Goal: Task Accomplishment & Management: Manage account settings

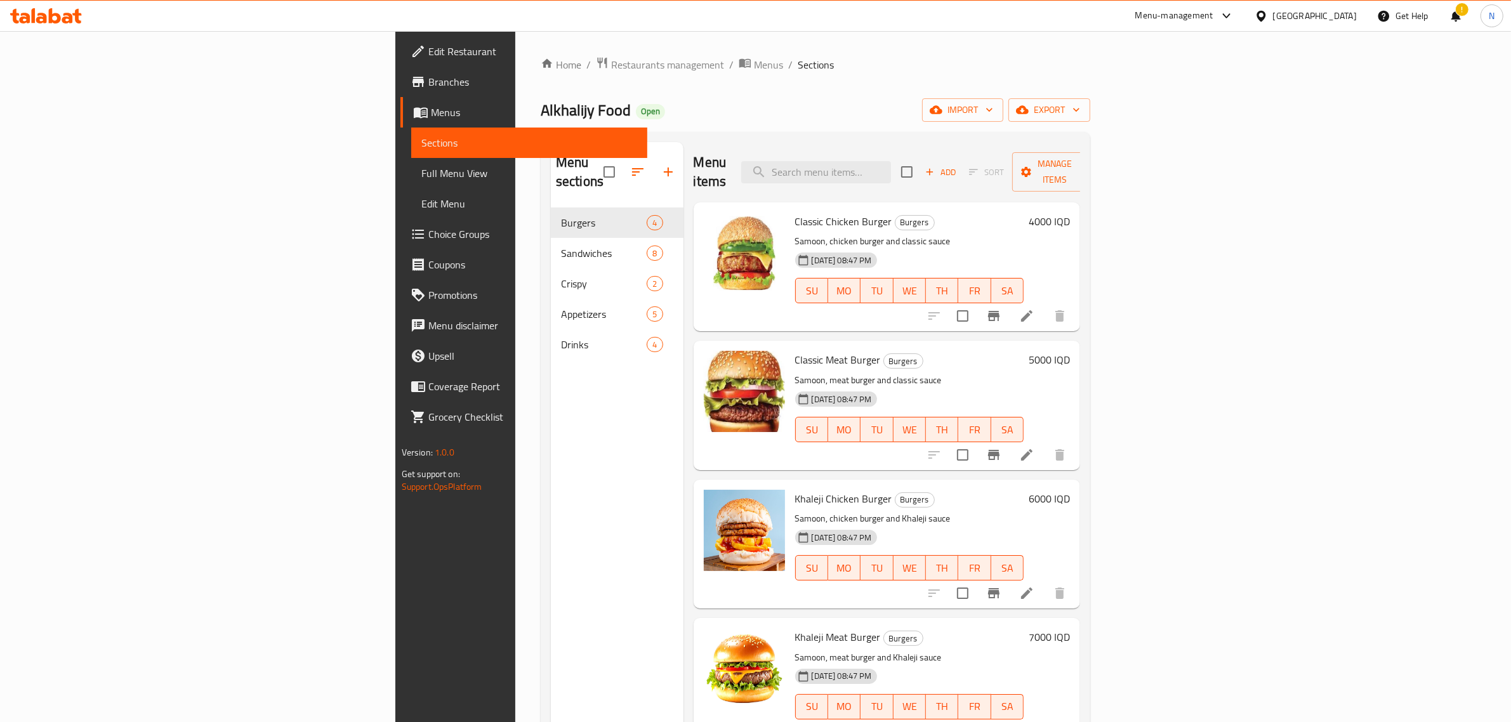
click at [428, 81] on span "Branches" at bounding box center [532, 81] width 209 height 15
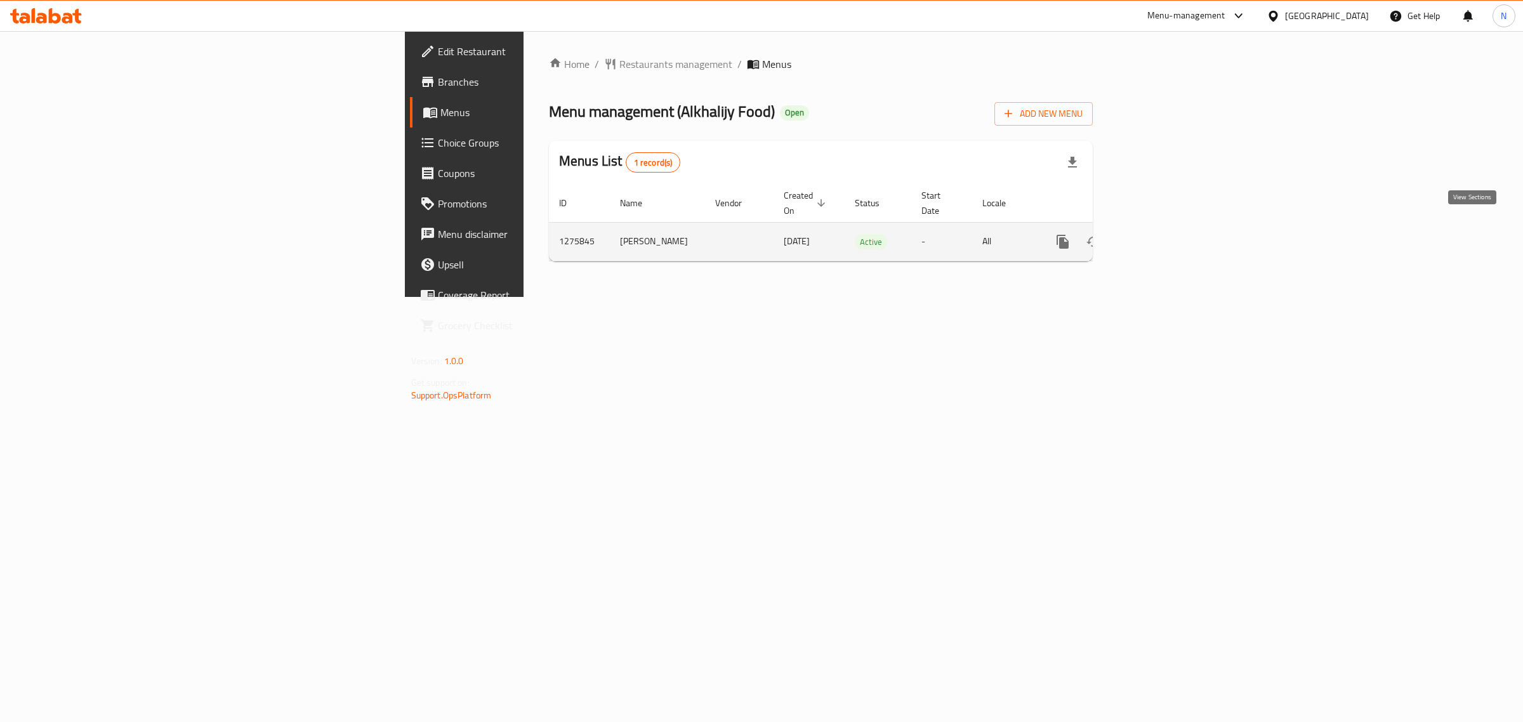
click at [1160, 236] on icon "enhanced table" at bounding box center [1154, 241] width 11 height 11
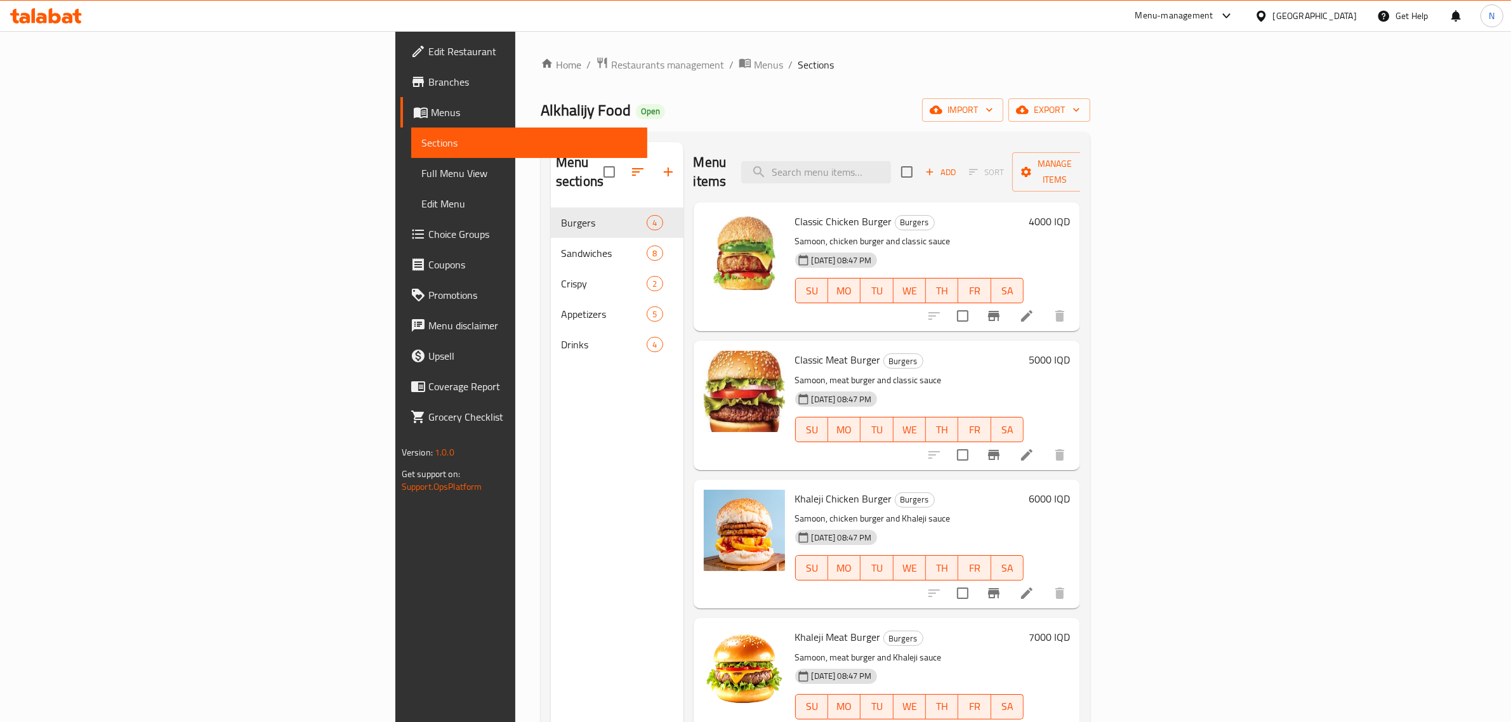
click at [36, 7] on div at bounding box center [46, 15] width 92 height 25
click at [52, 13] on icon at bounding box center [46, 15] width 72 height 15
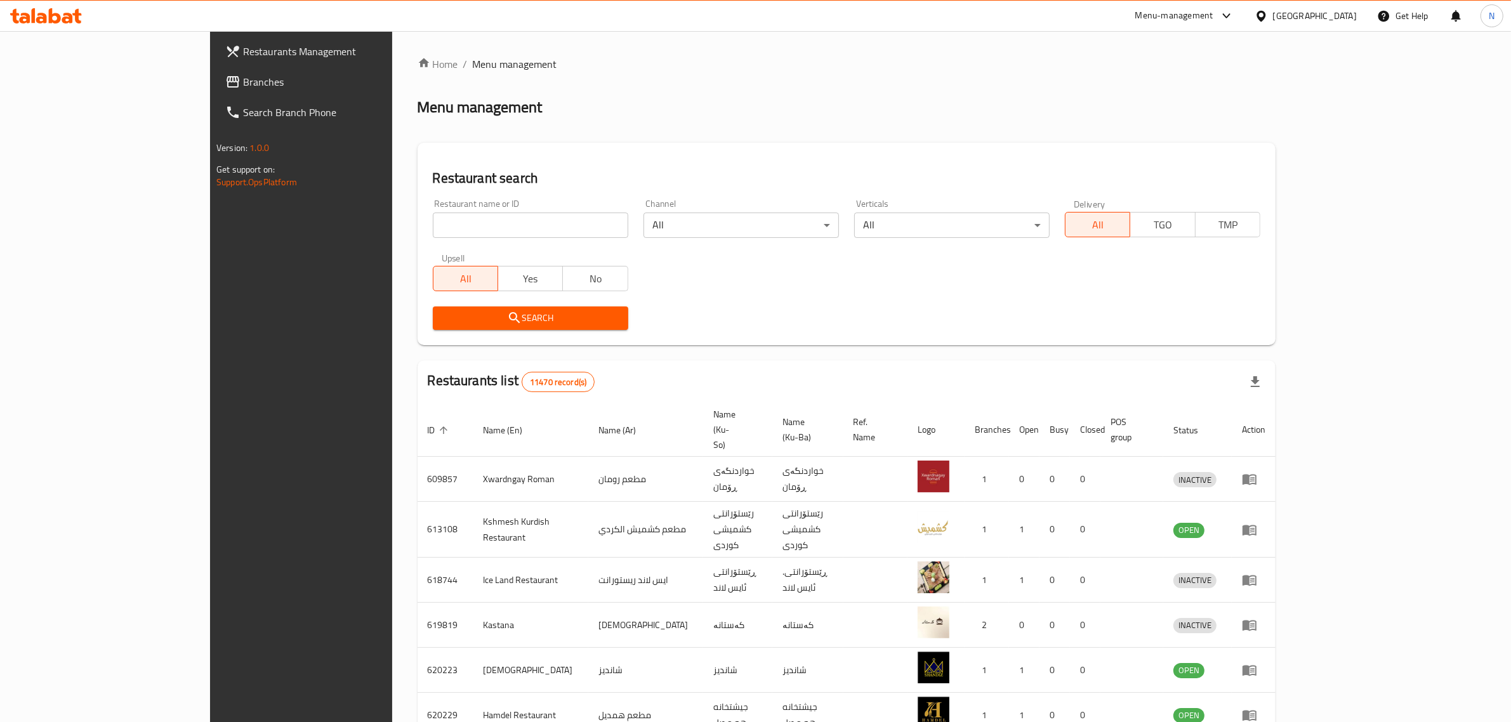
click at [508, 224] on input "search" at bounding box center [530, 225] width 195 height 25
type input "ركن الاجنحة"
click button "Search" at bounding box center [530, 318] width 195 height 23
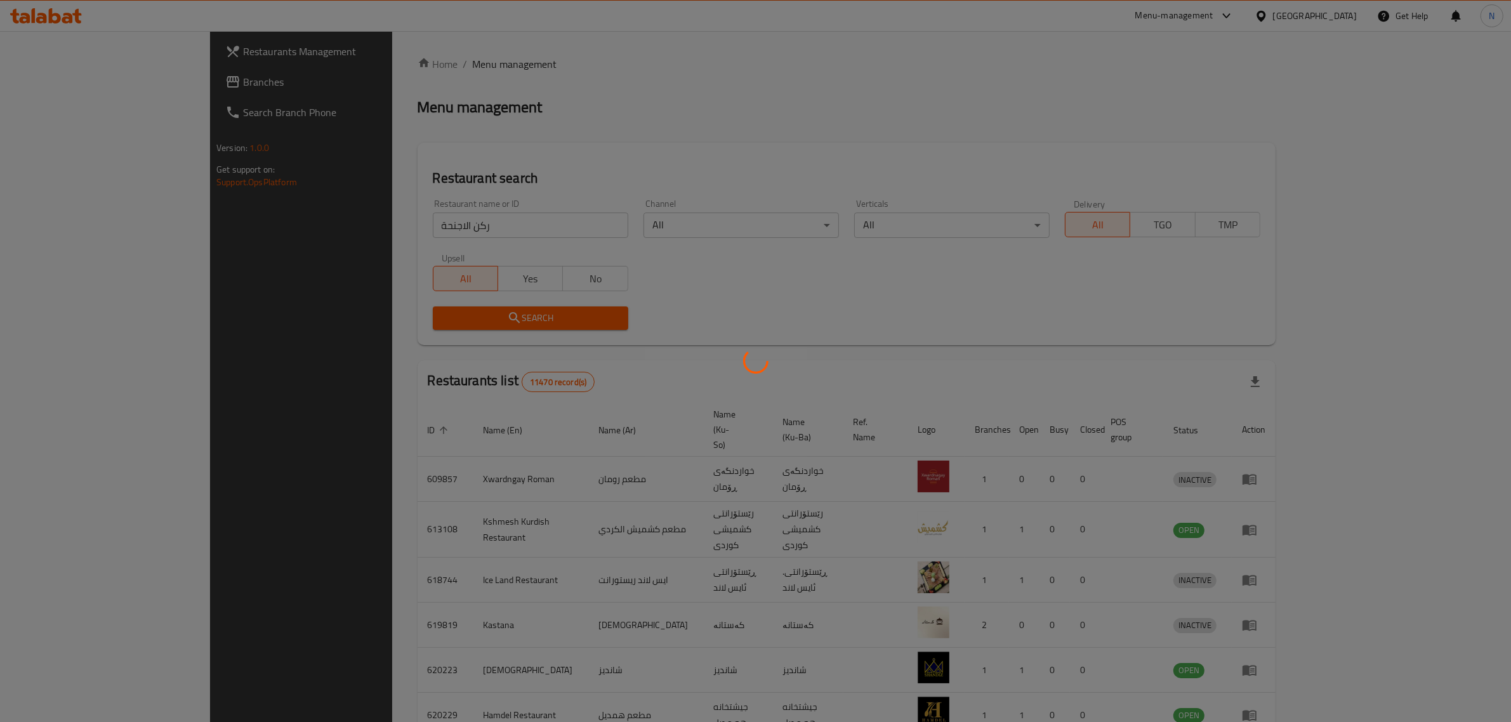
click at [916, 314] on div at bounding box center [755, 361] width 1511 height 722
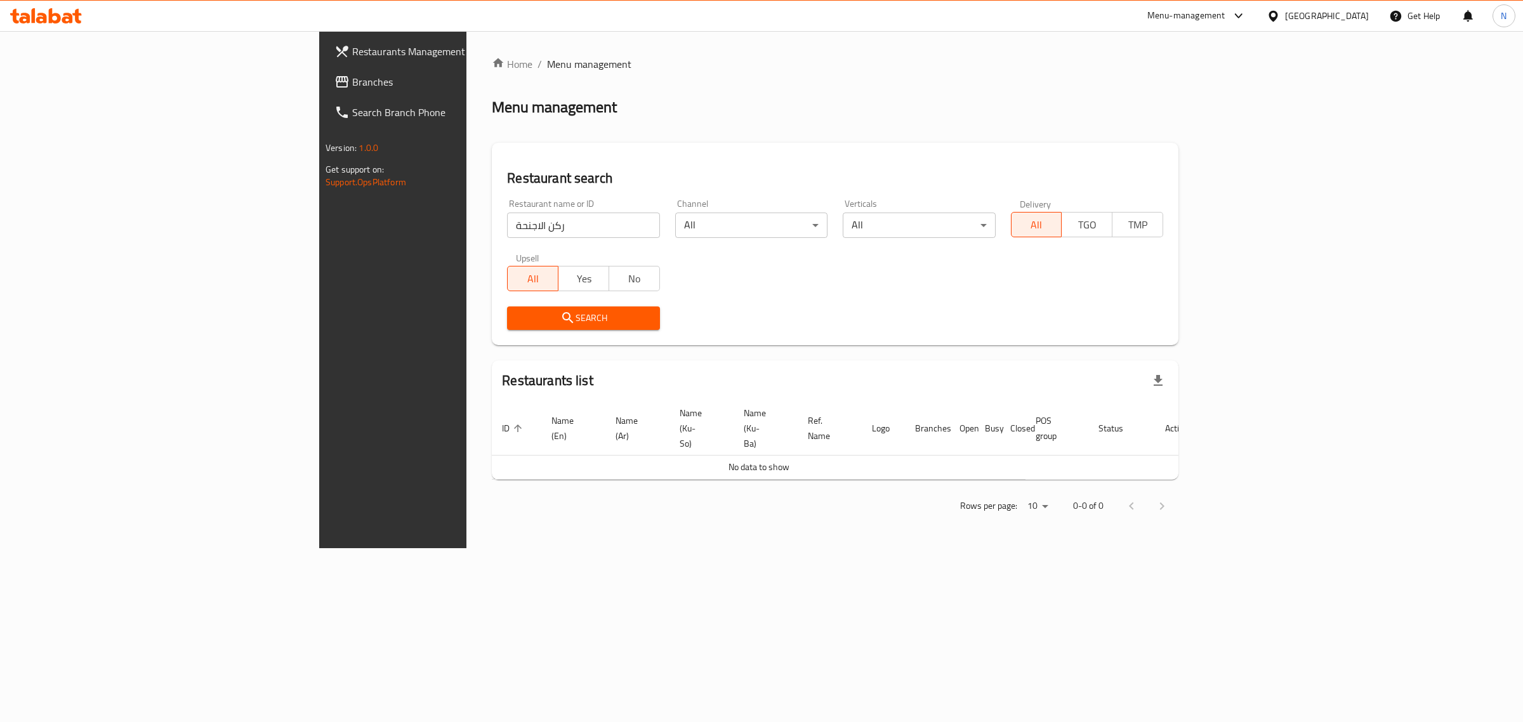
click at [36, 13] on icon at bounding box center [46, 15] width 72 height 15
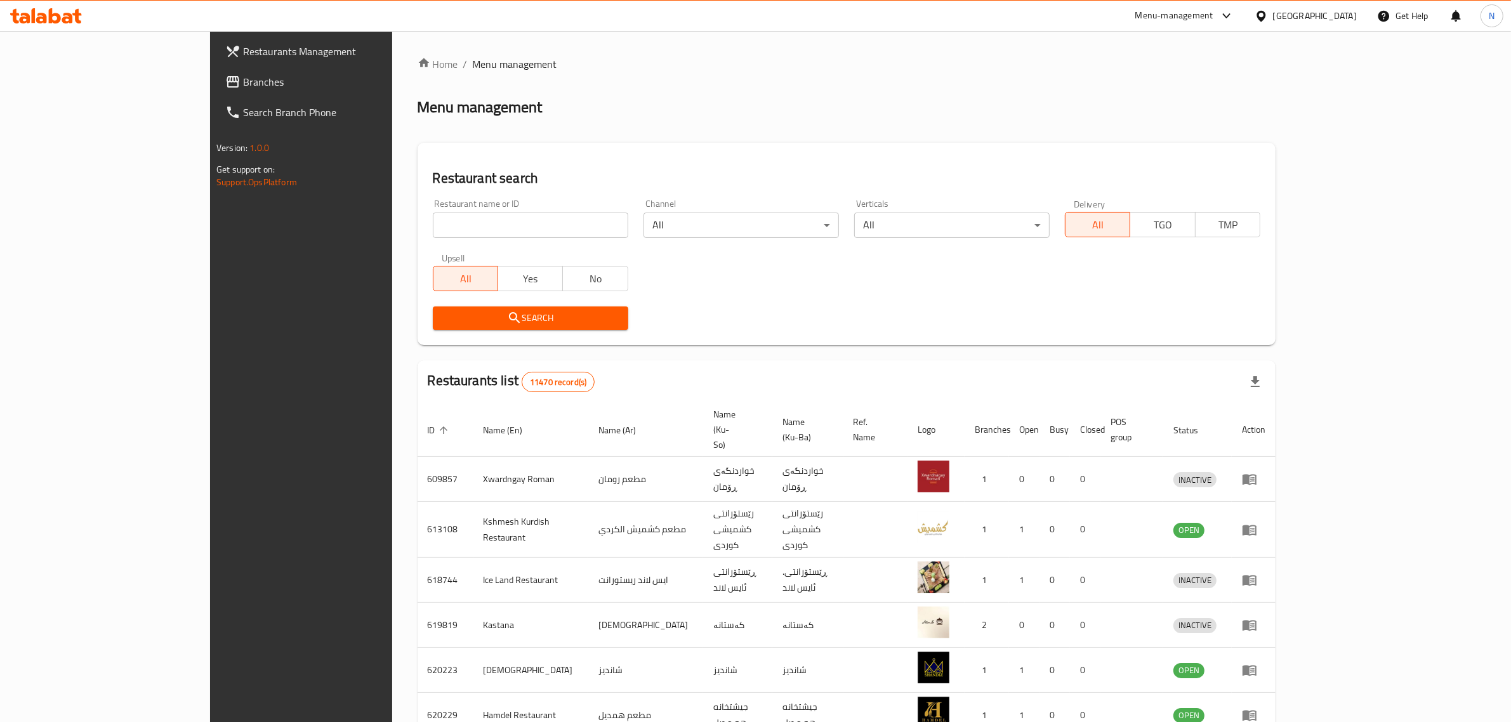
click at [425, 243] on div "Restaurant name or ID Restaurant name or ID" at bounding box center [530, 219] width 211 height 54
click at [433, 233] on input "search" at bounding box center [530, 225] width 195 height 25
paste input "691745"
type input "691745"
click at [465, 319] on span "Search" at bounding box center [530, 318] width 175 height 16
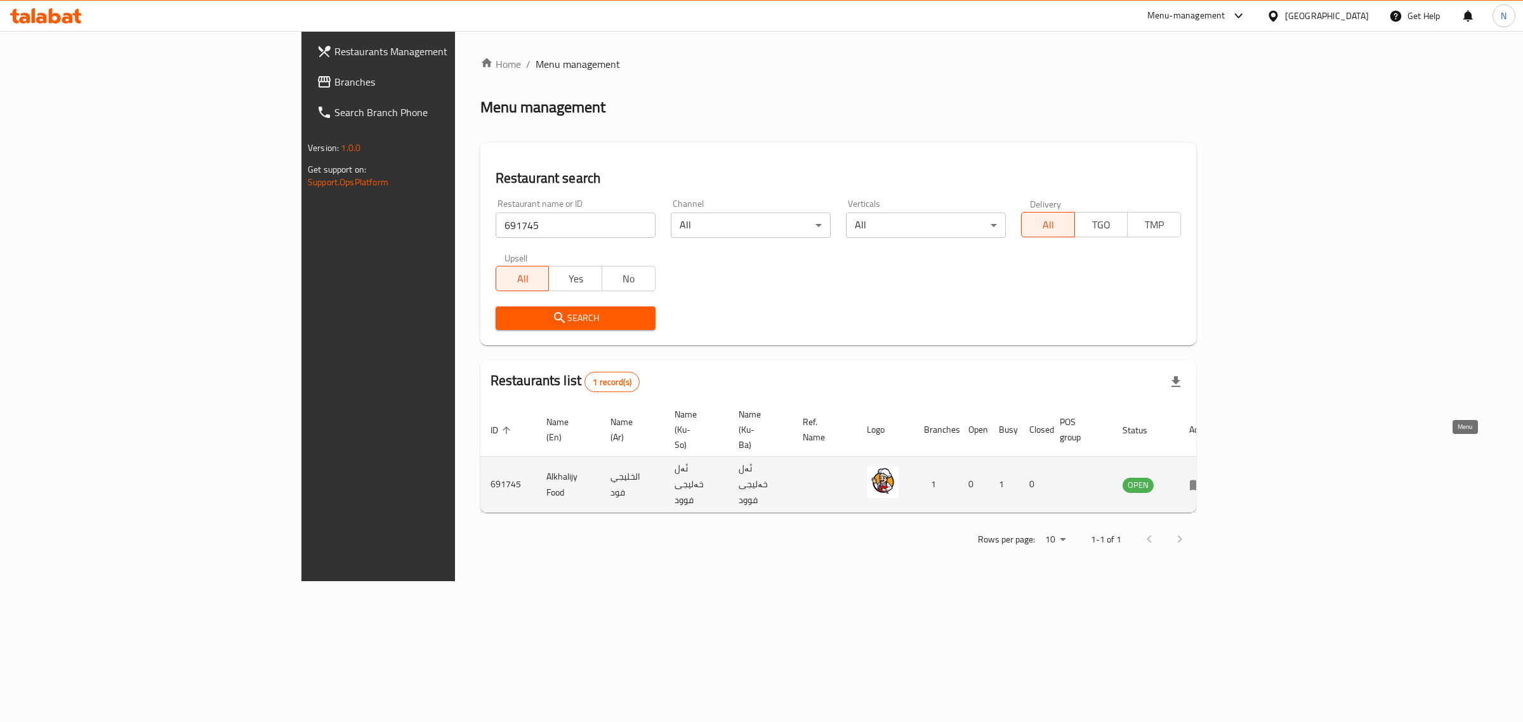
click at [1204, 480] on icon "enhanced table" at bounding box center [1197, 485] width 14 height 11
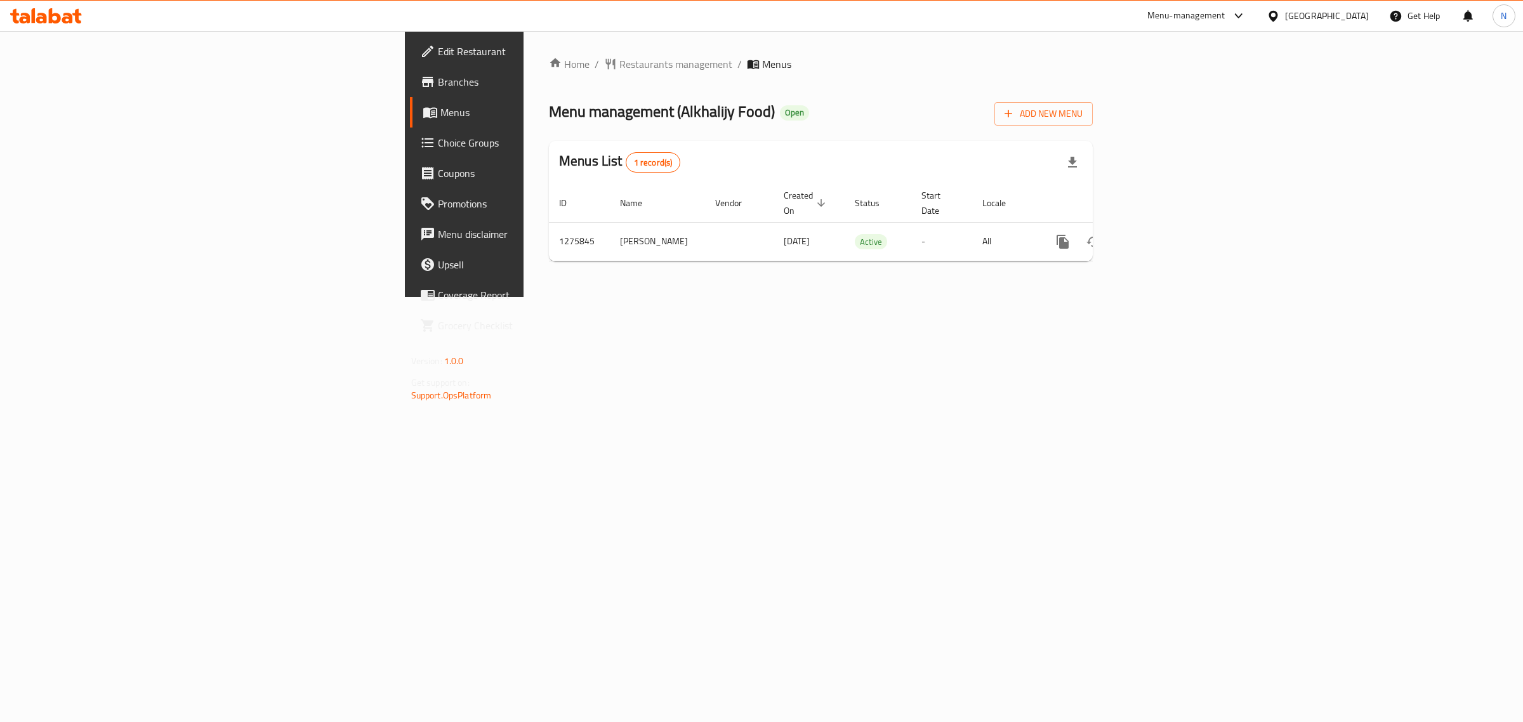
click at [29, 8] on icon at bounding box center [46, 15] width 72 height 15
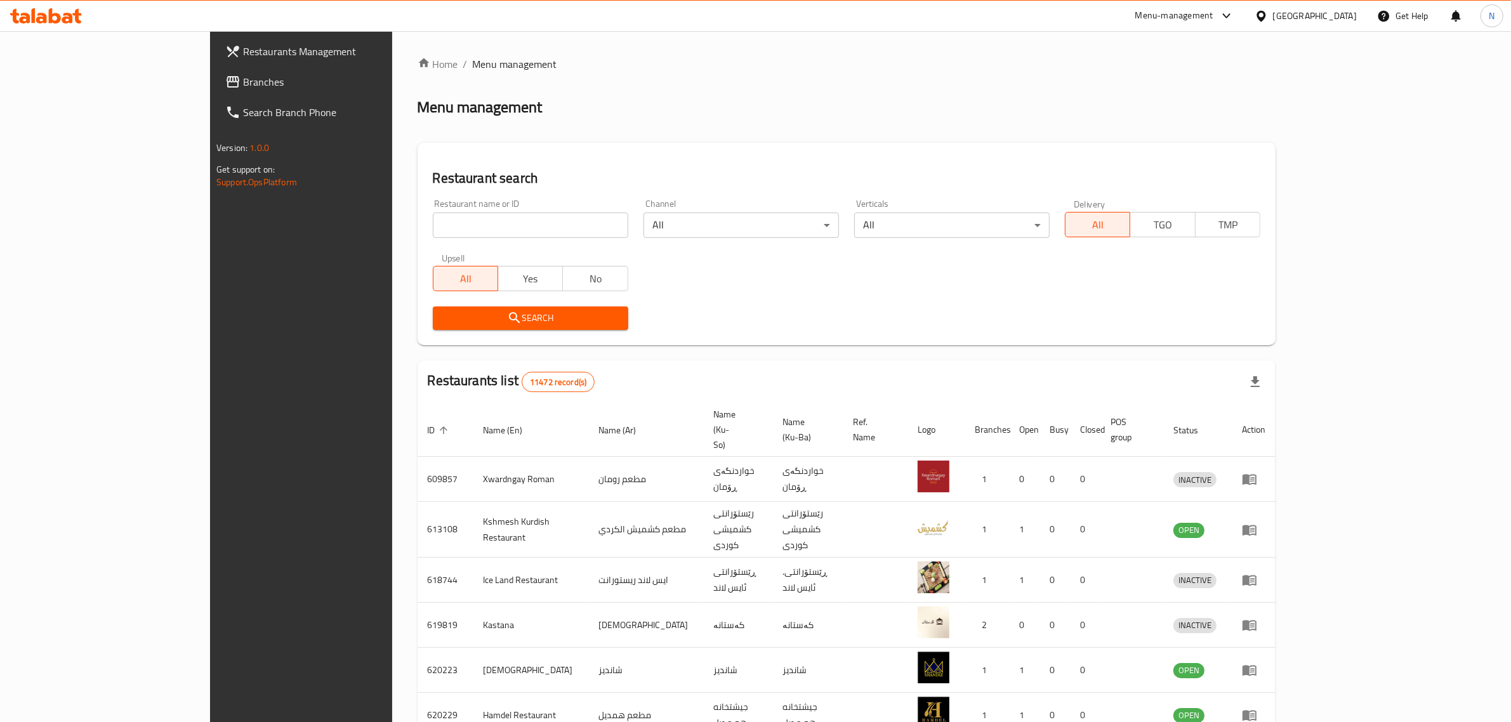
click at [487, 228] on input "search" at bounding box center [530, 225] width 195 height 25
paste input "681126"
type input "681126"
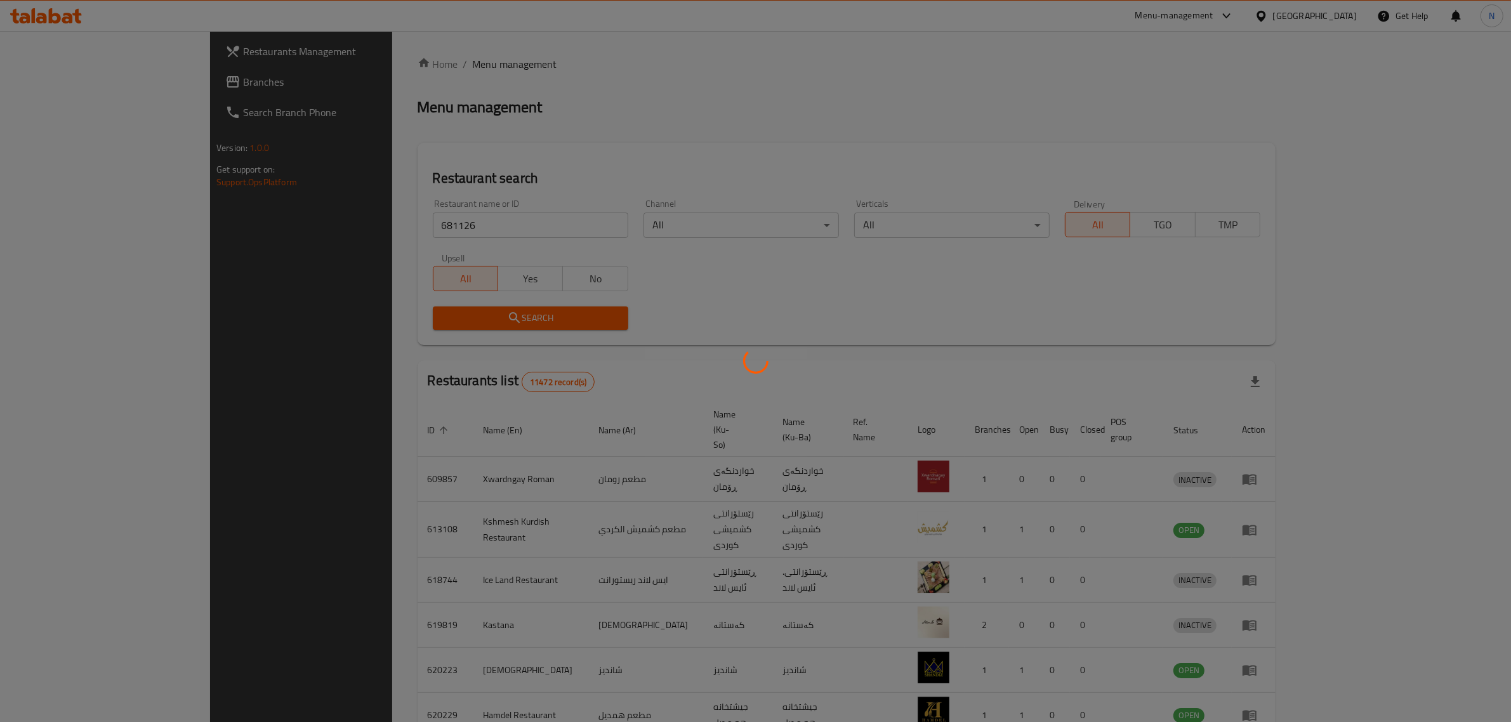
click at [1017, 324] on div at bounding box center [755, 361] width 1511 height 722
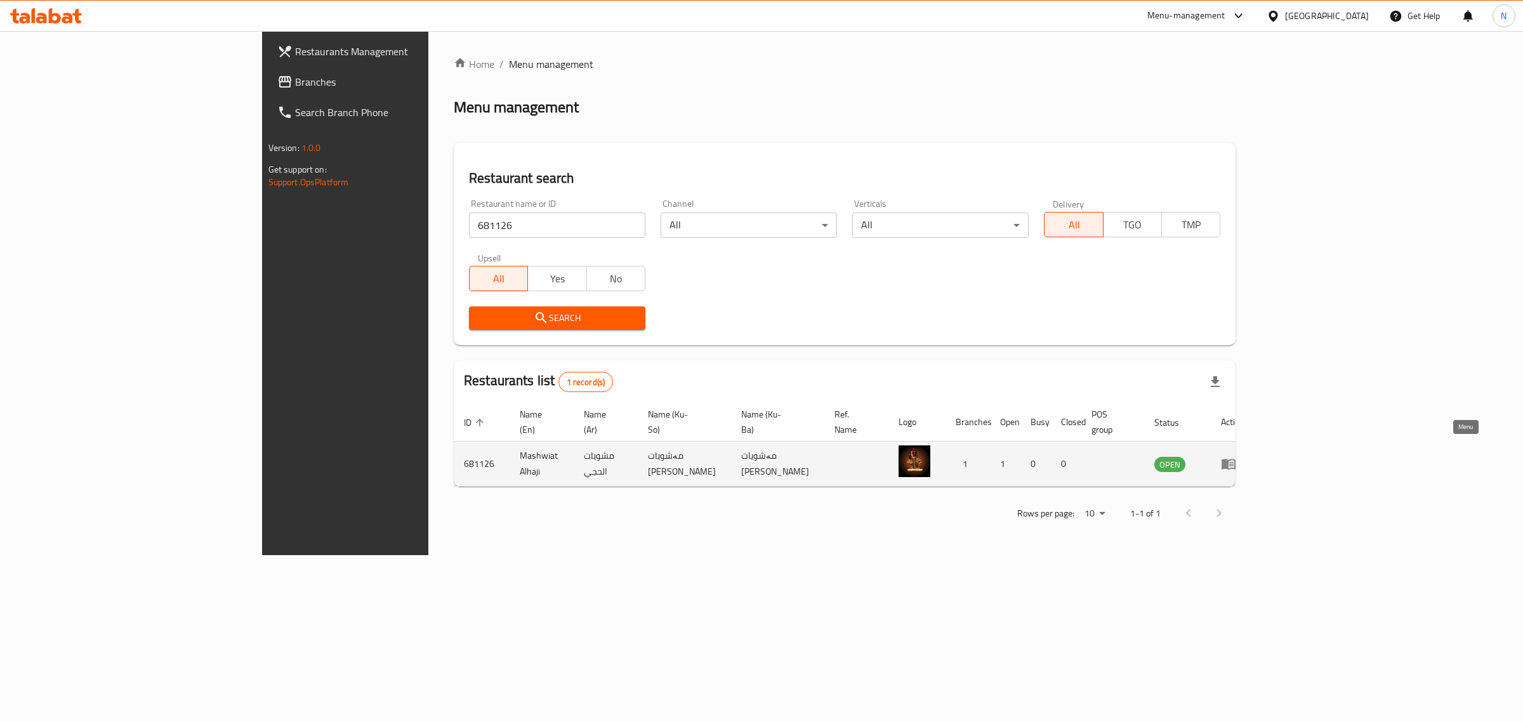
click at [1236, 459] on icon "enhanced table" at bounding box center [1229, 464] width 14 height 11
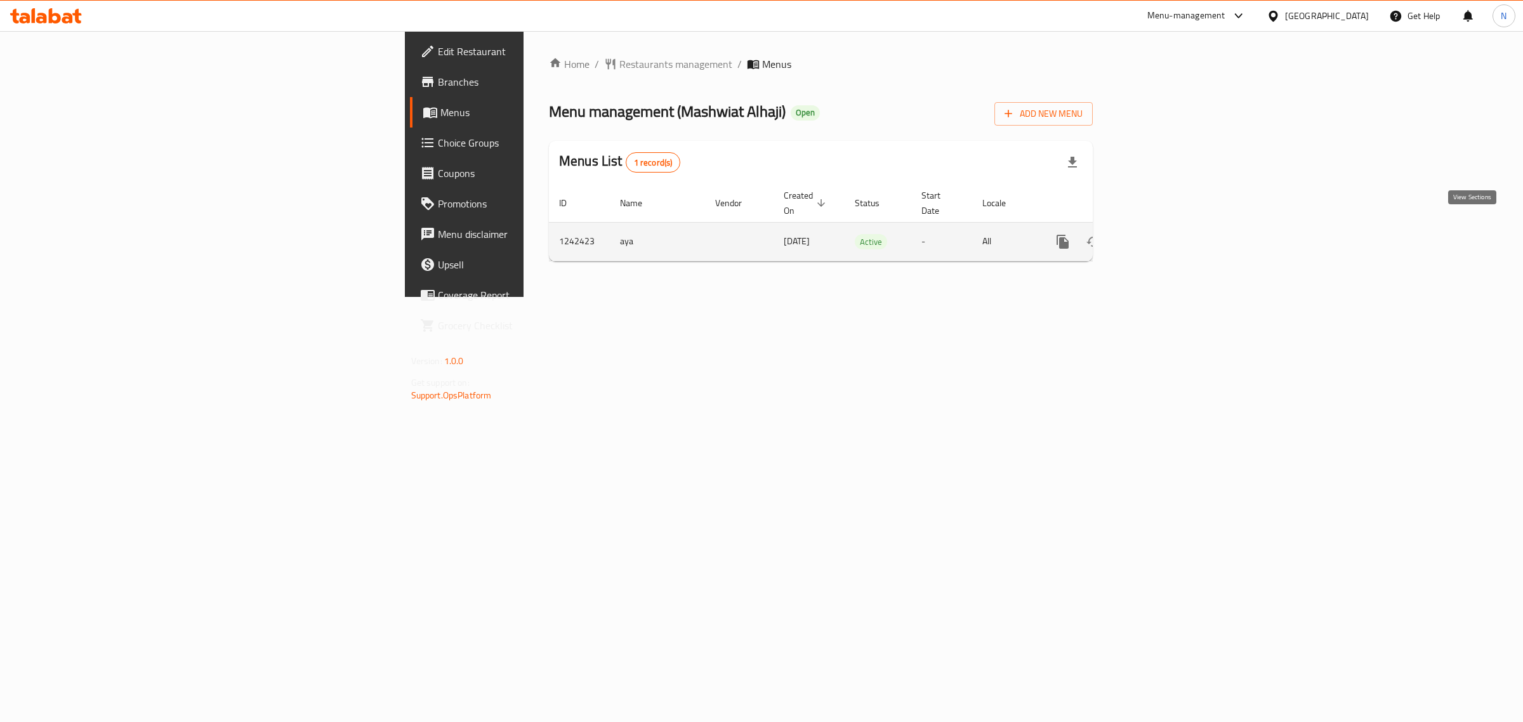
click at [1162, 234] on icon "enhanced table" at bounding box center [1154, 241] width 15 height 15
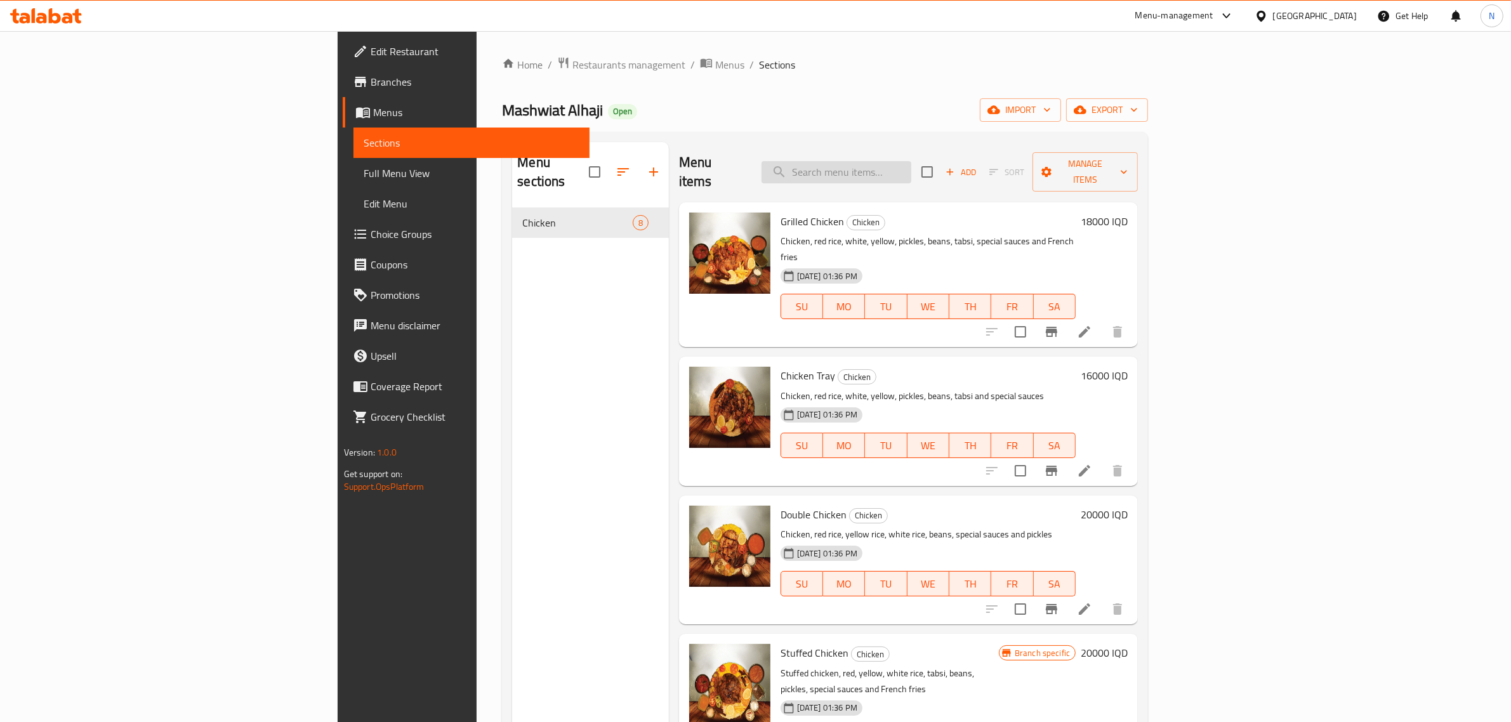
click at [911, 161] on input "search" at bounding box center [837, 172] width 150 height 22
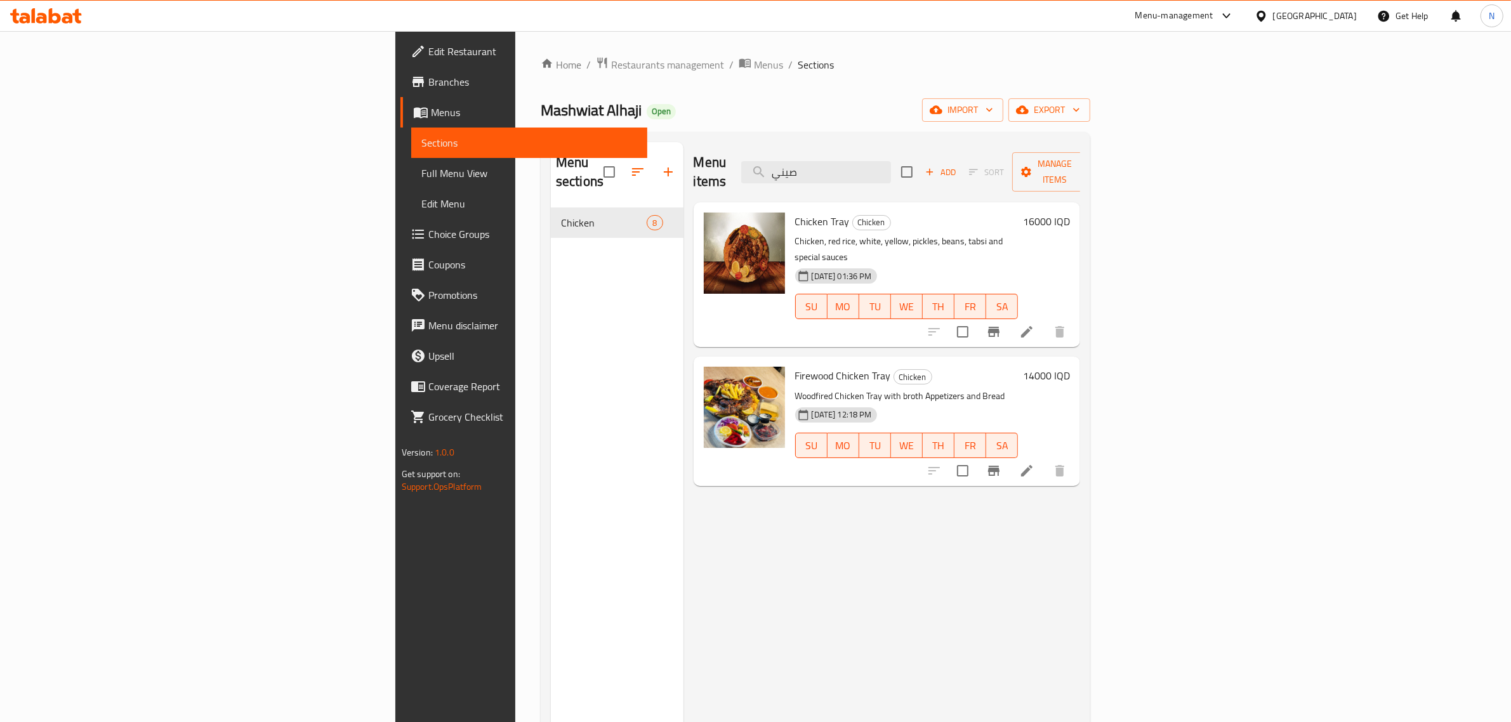
type input "صيني"
click at [1033, 326] on icon at bounding box center [1026, 331] width 11 height 11
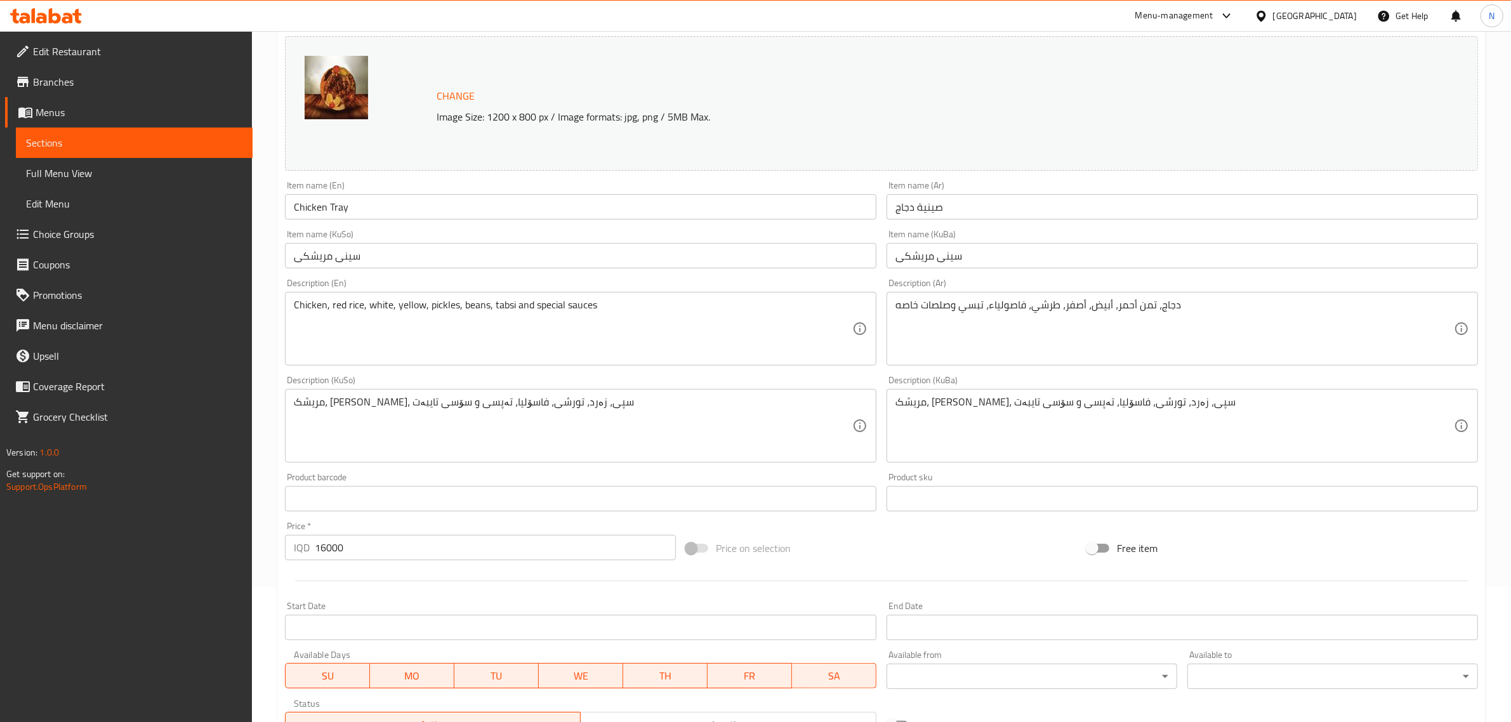
scroll to position [337, 0]
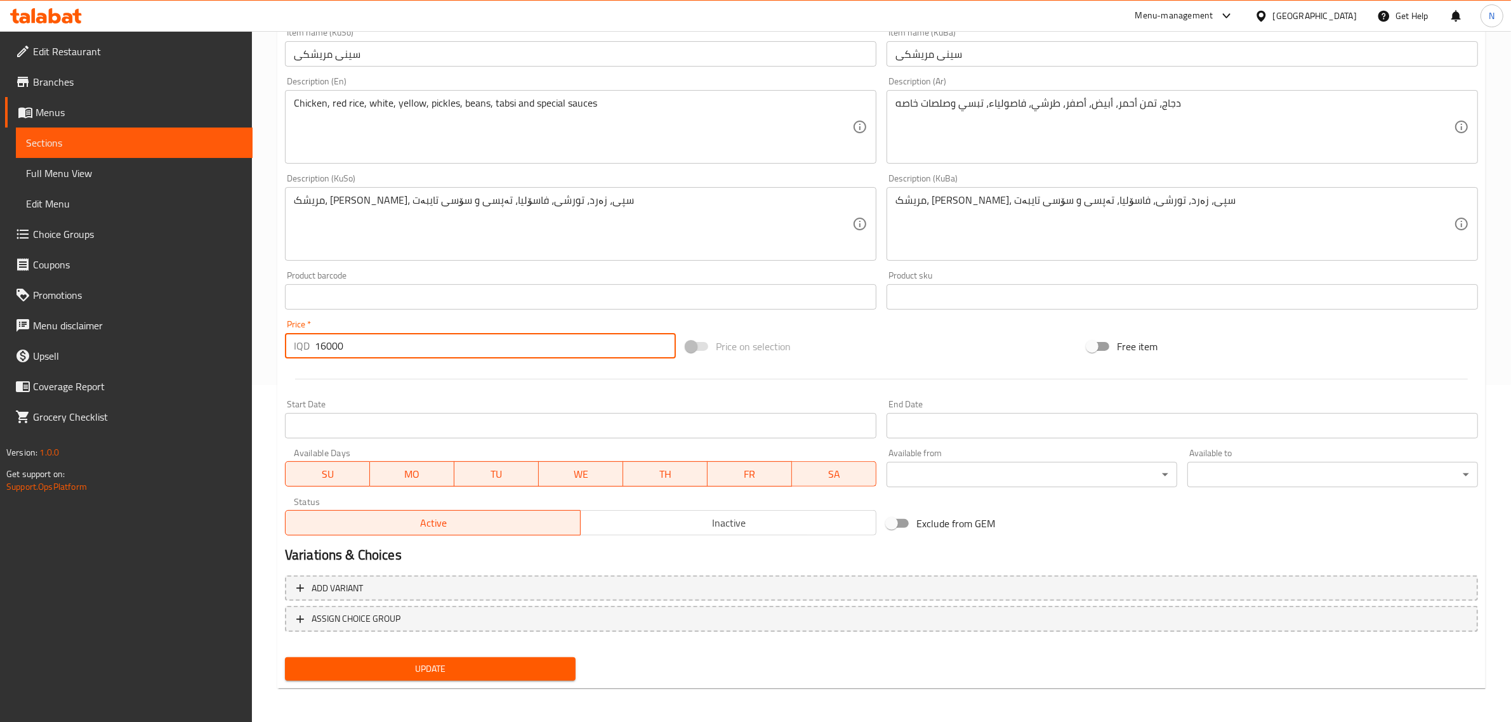
drag, startPoint x: 318, startPoint y: 347, endPoint x: 324, endPoint y: 347, distance: 6.4
click at [324, 347] on input "16000" at bounding box center [495, 345] width 361 height 25
type input "17000"
click at [535, 670] on span "Update" at bounding box center [430, 669] width 270 height 16
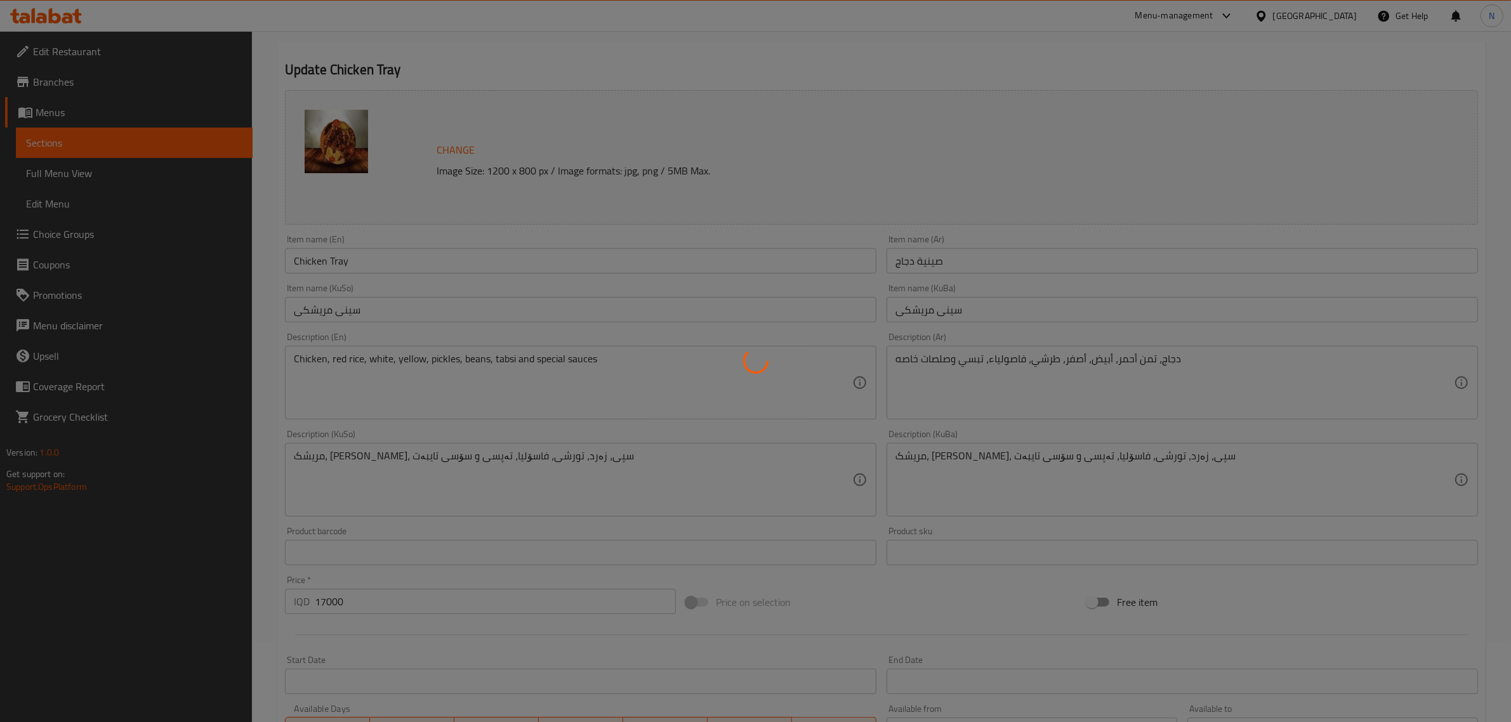
scroll to position [0, 0]
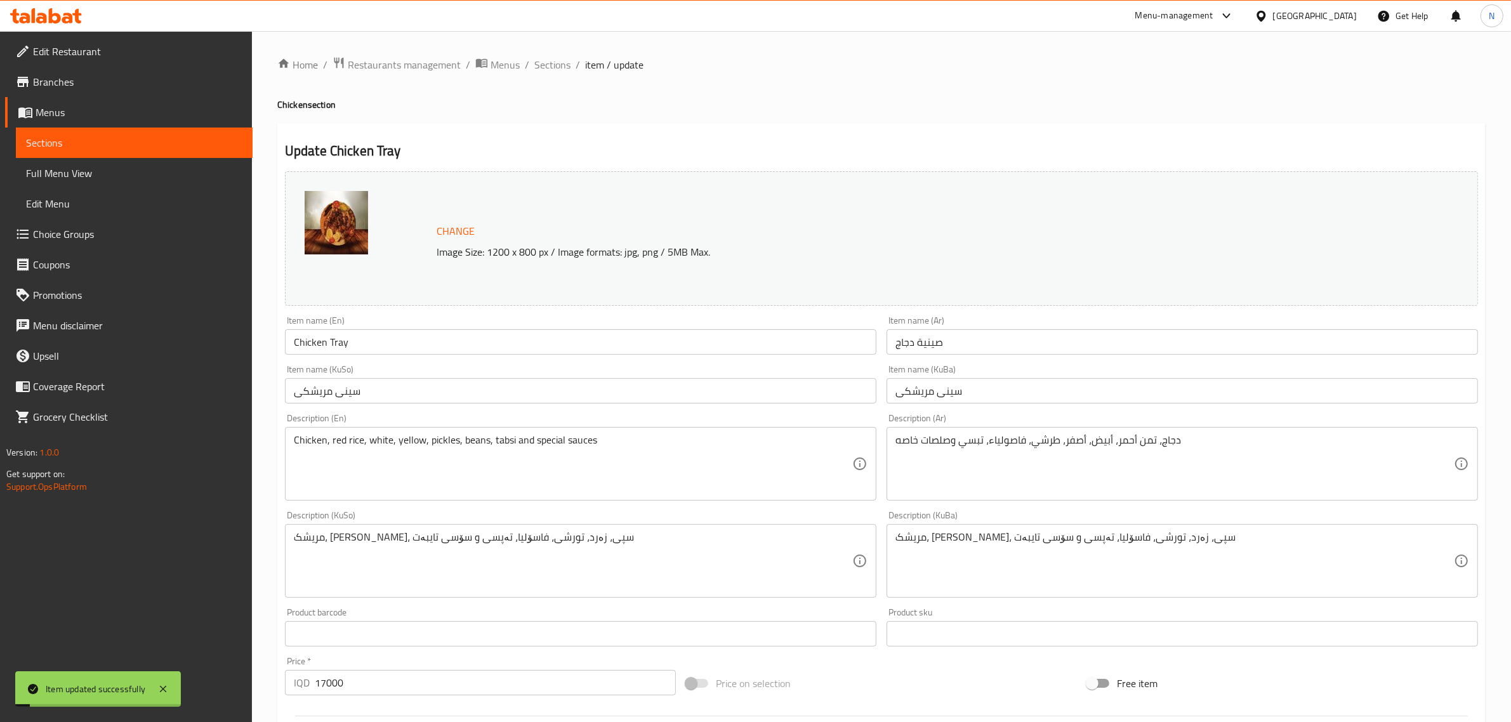
click at [454, 334] on input "Chicken Tray" at bounding box center [580, 341] width 591 height 25
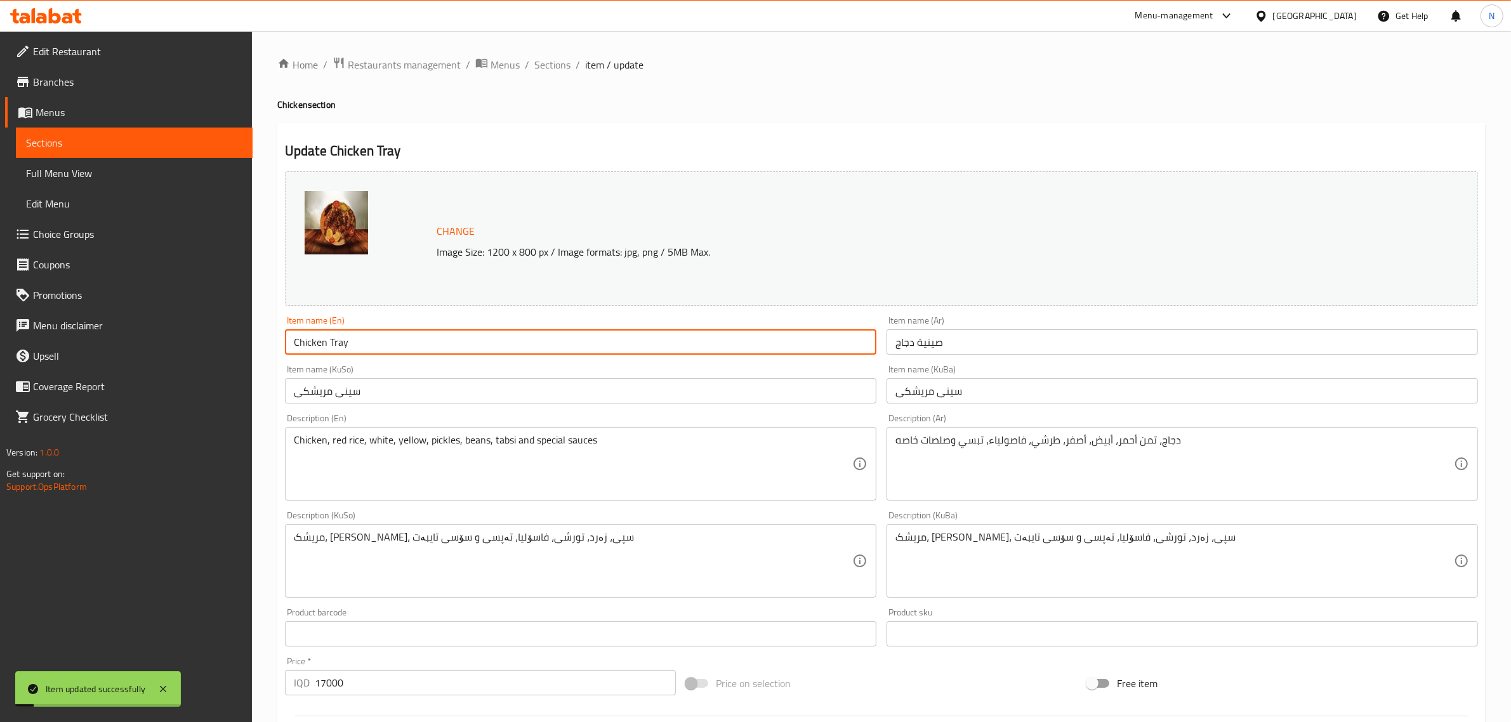
click at [454, 334] on input "Chicken Tray" at bounding box center [580, 341] width 591 height 25
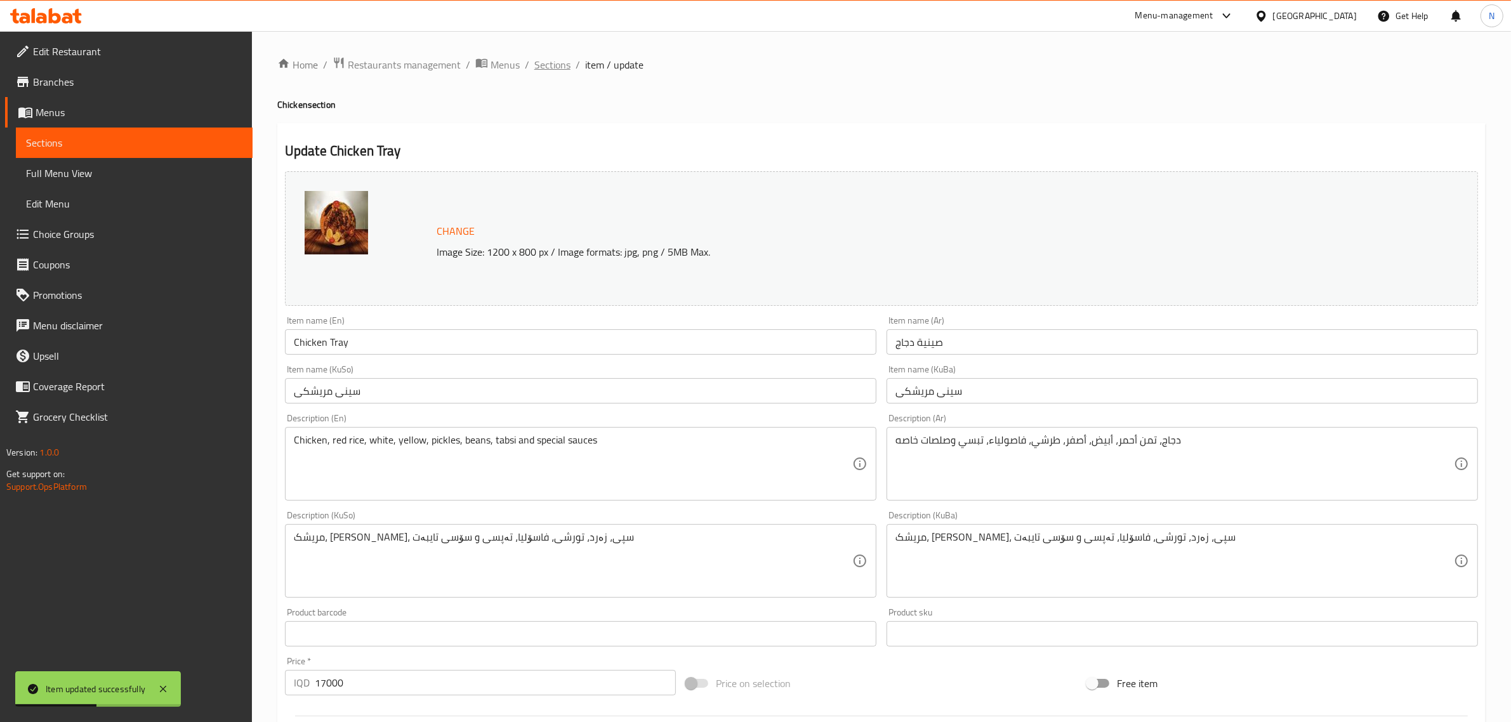
click at [541, 70] on span "Sections" at bounding box center [552, 64] width 36 height 15
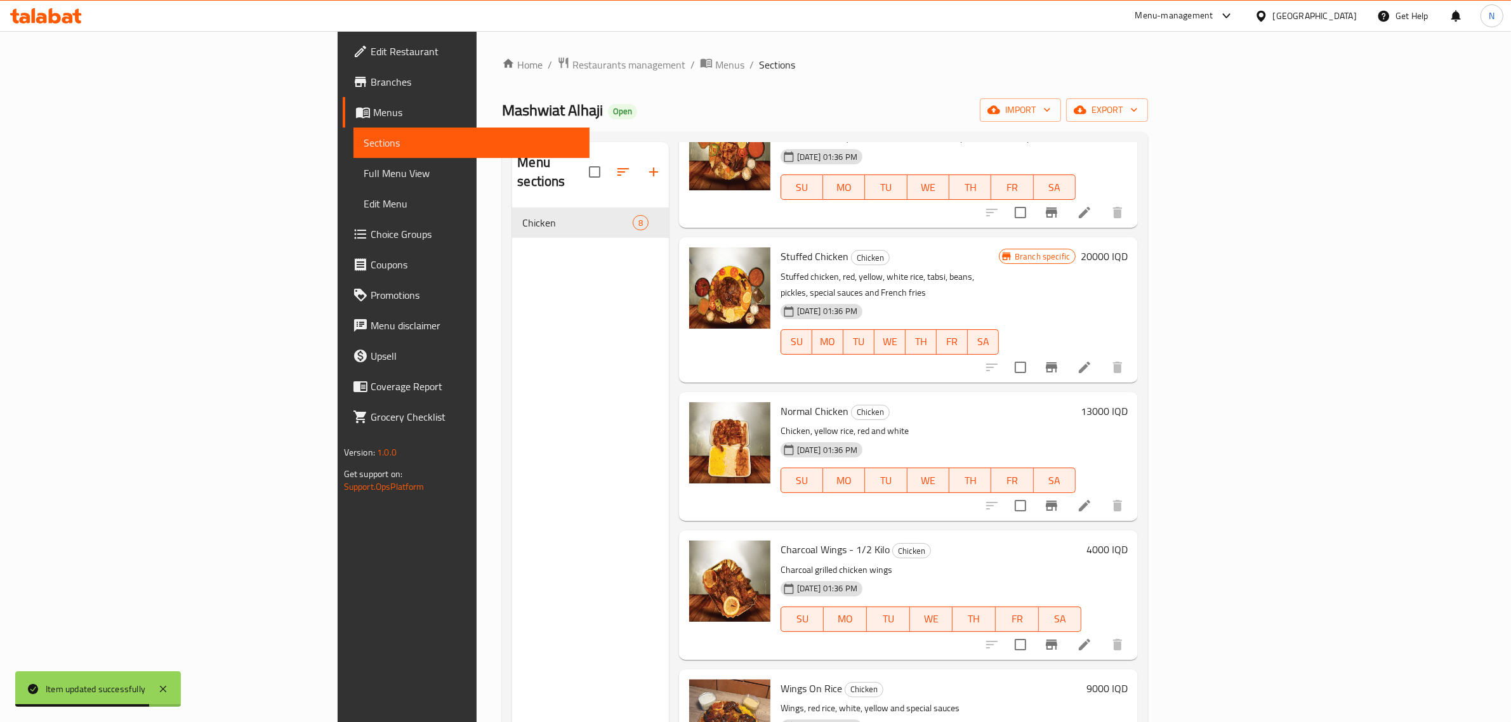
scroll to position [417, 0]
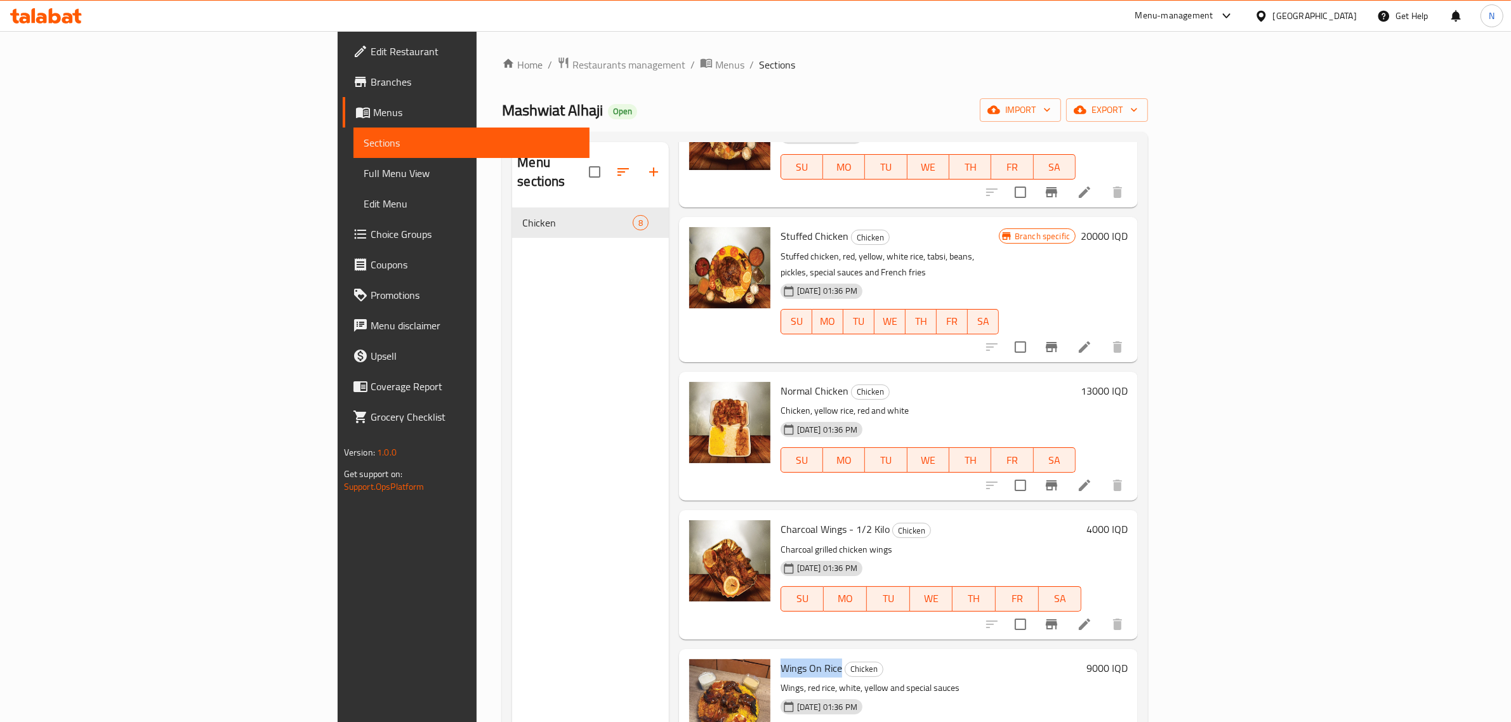
drag, startPoint x: 696, startPoint y: 614, endPoint x: 756, endPoint y: 623, distance: 61.0
click at [781, 659] on span "Wings On Rice" at bounding box center [812, 668] width 62 height 19
copy span "Wings On Rice"
click at [43, 13] on icon at bounding box center [41, 18] width 11 height 11
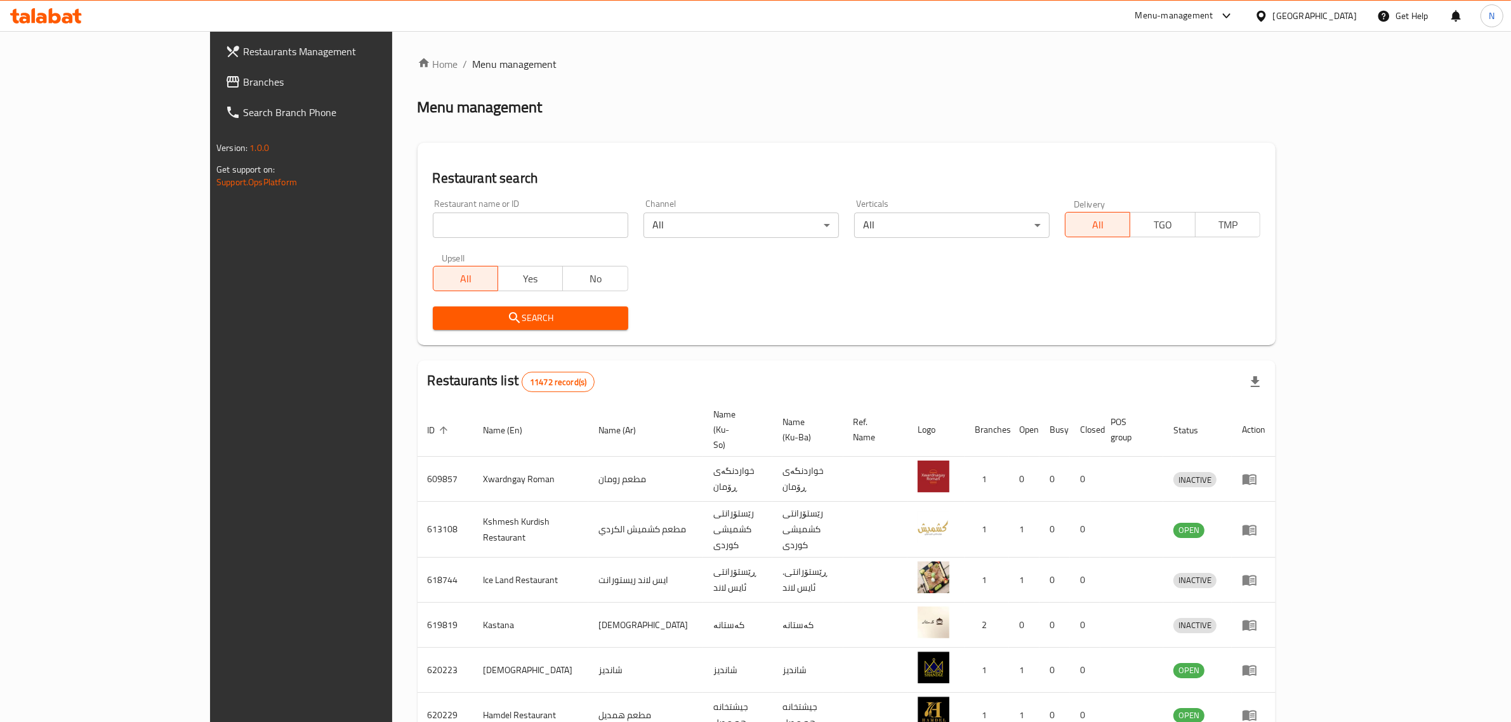
click at [496, 235] on input "search" at bounding box center [530, 225] width 195 height 25
paste input "700712"
type input "700712"
click at [515, 319] on span "Search" at bounding box center [530, 318] width 175 height 16
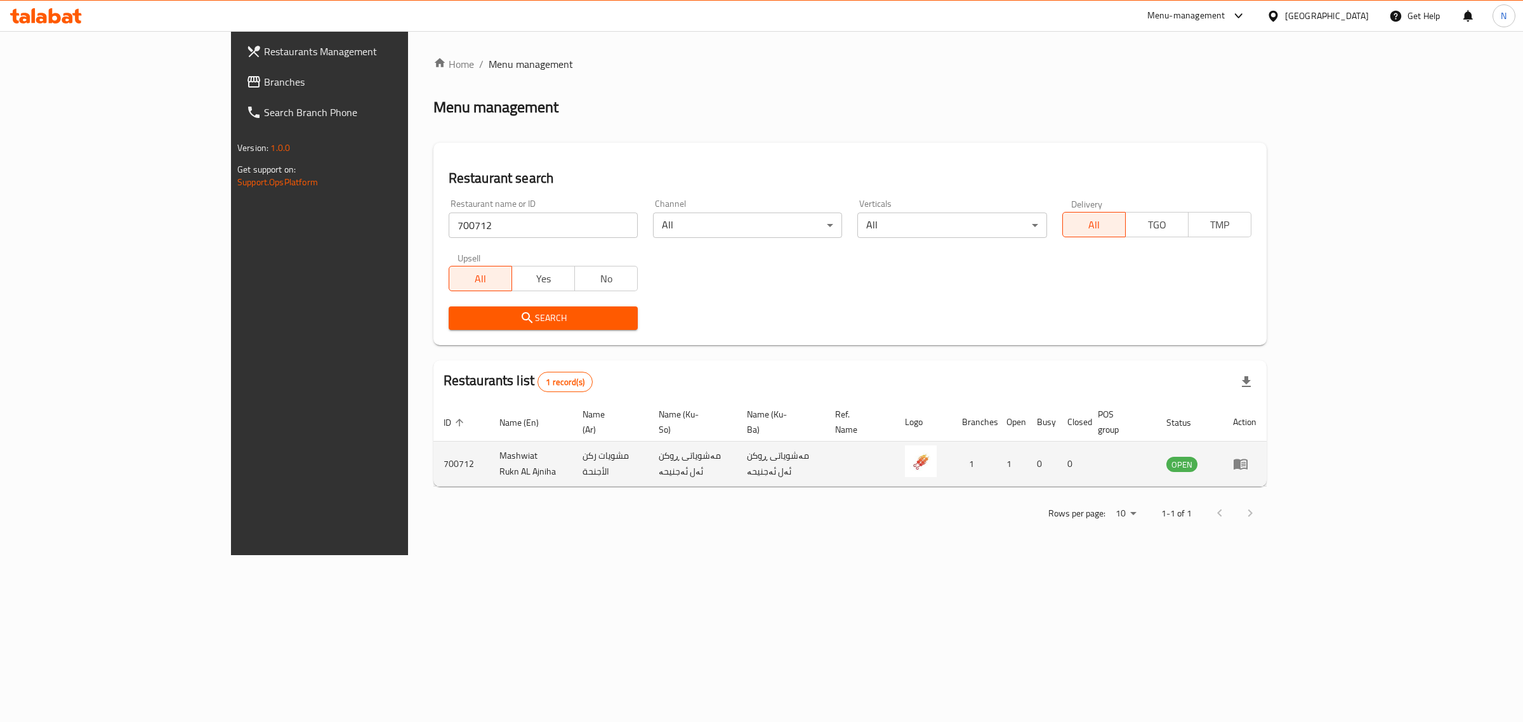
click at [1246, 462] on icon "enhanced table" at bounding box center [1243, 464] width 4 height 5
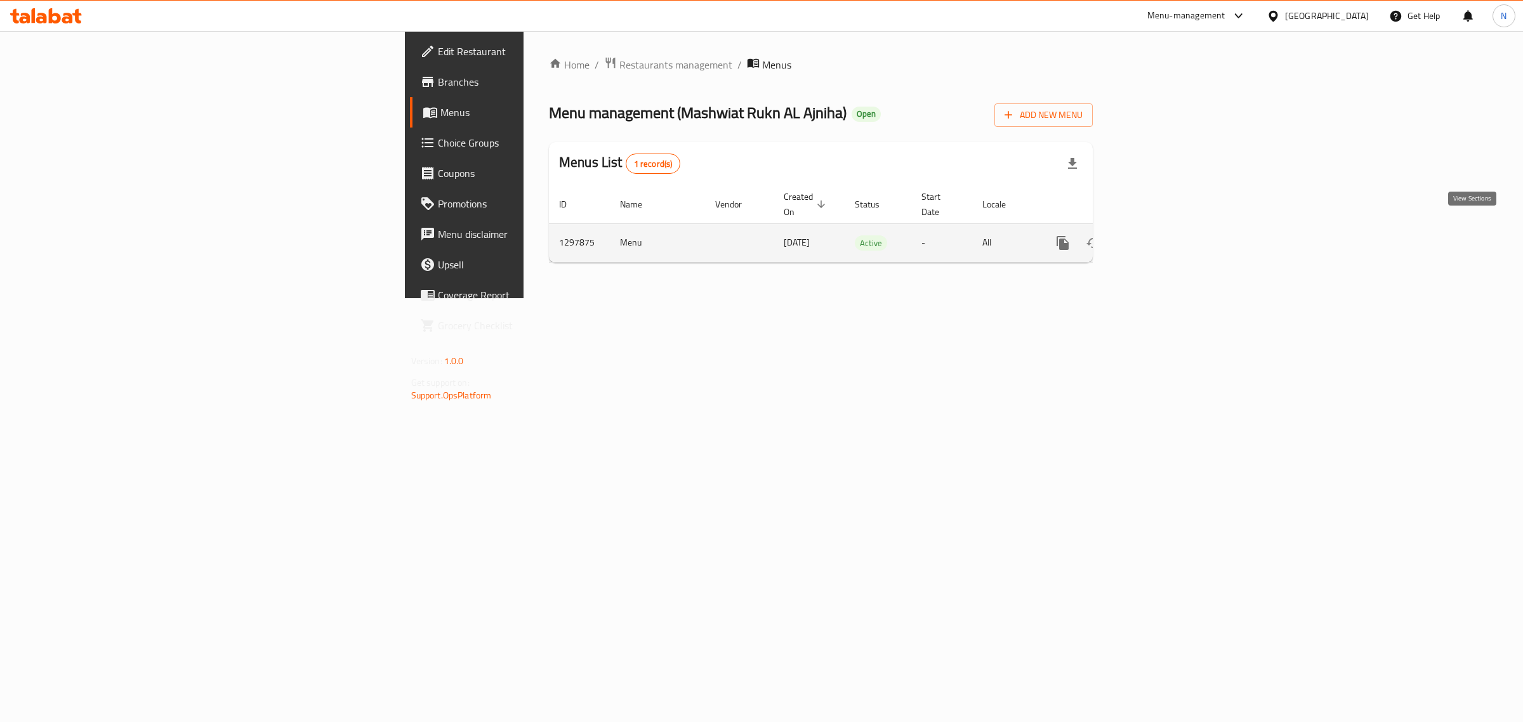
click at [1170, 242] on link "enhanced table" at bounding box center [1154, 243] width 30 height 30
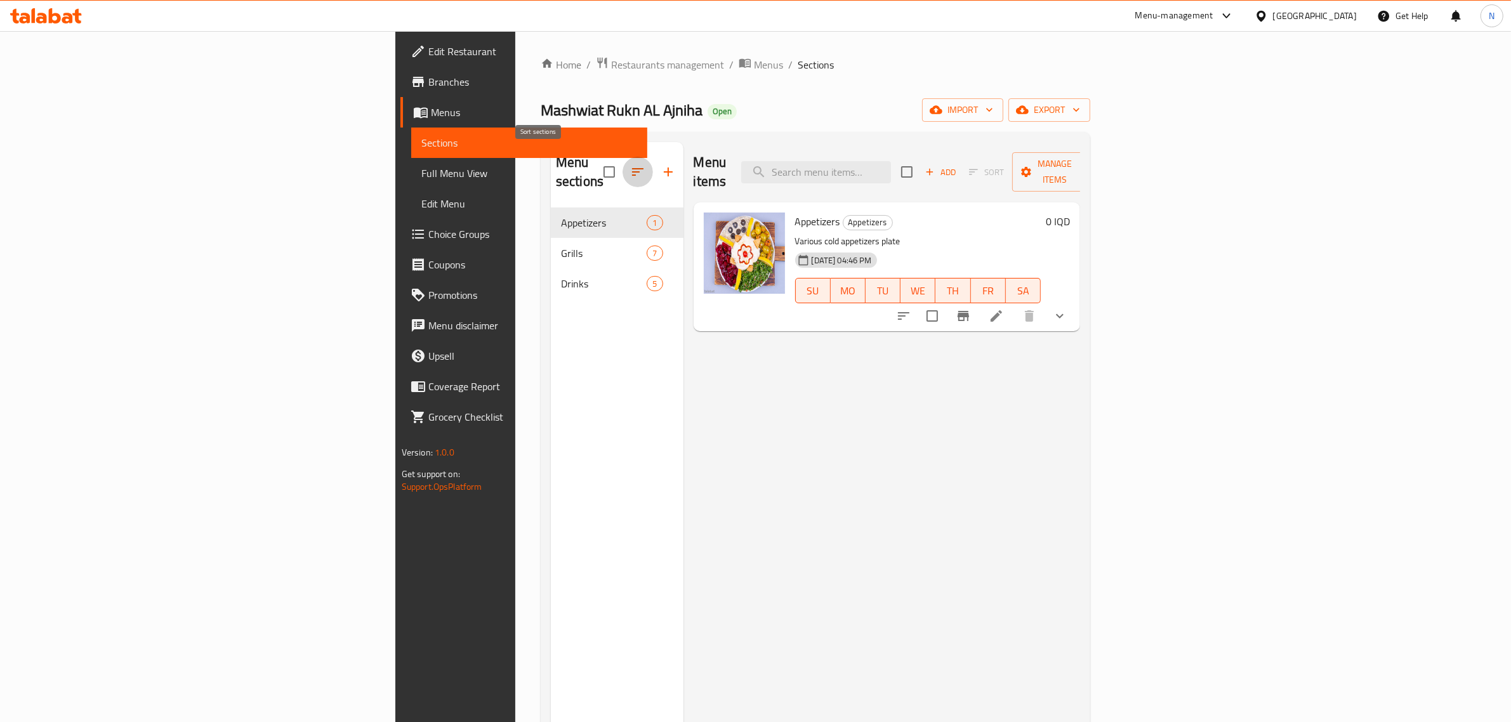
click at [630, 164] on icon "button" at bounding box center [637, 171] width 15 height 15
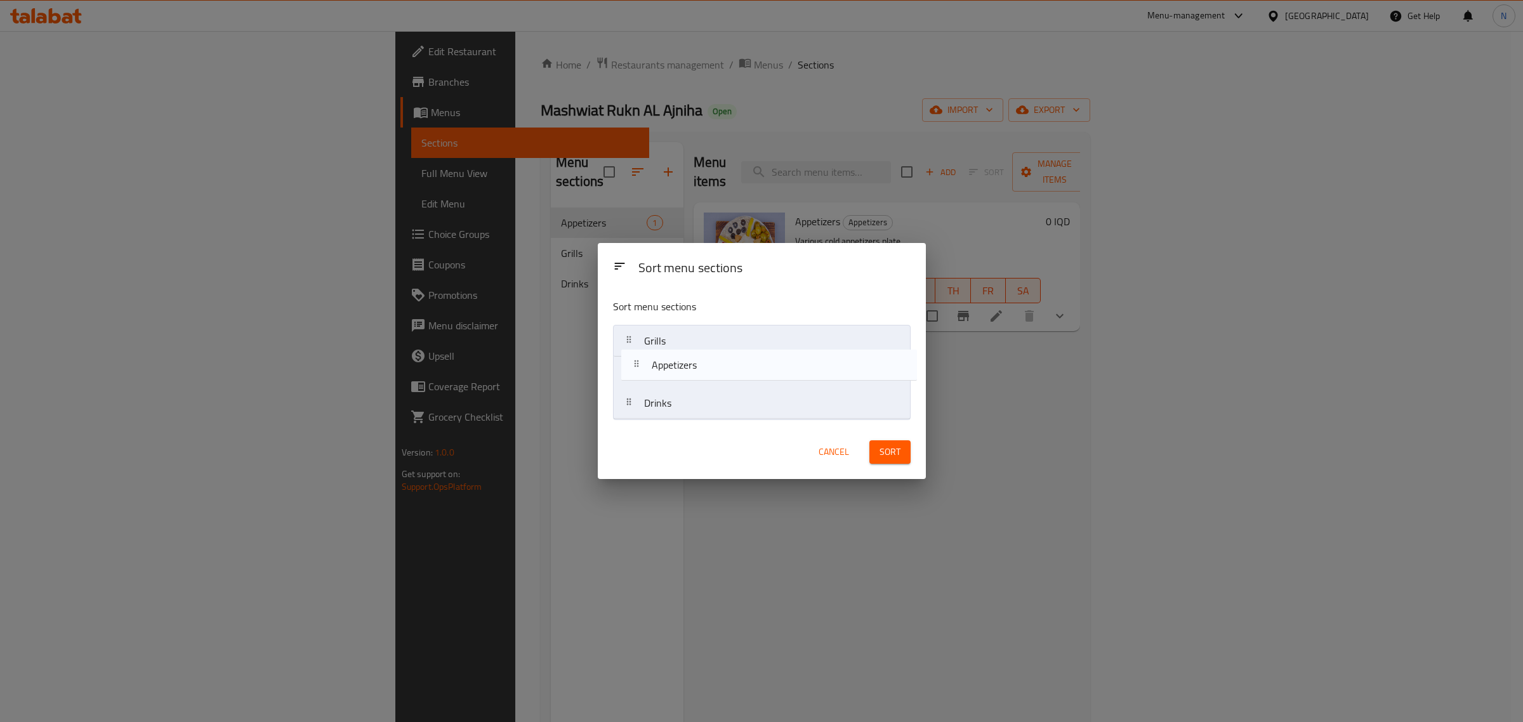
drag, startPoint x: 691, startPoint y: 340, endPoint x: 698, endPoint y: 367, distance: 27.7
click at [698, 367] on nav "Appetizers Grills Drinks" at bounding box center [762, 372] width 298 height 95
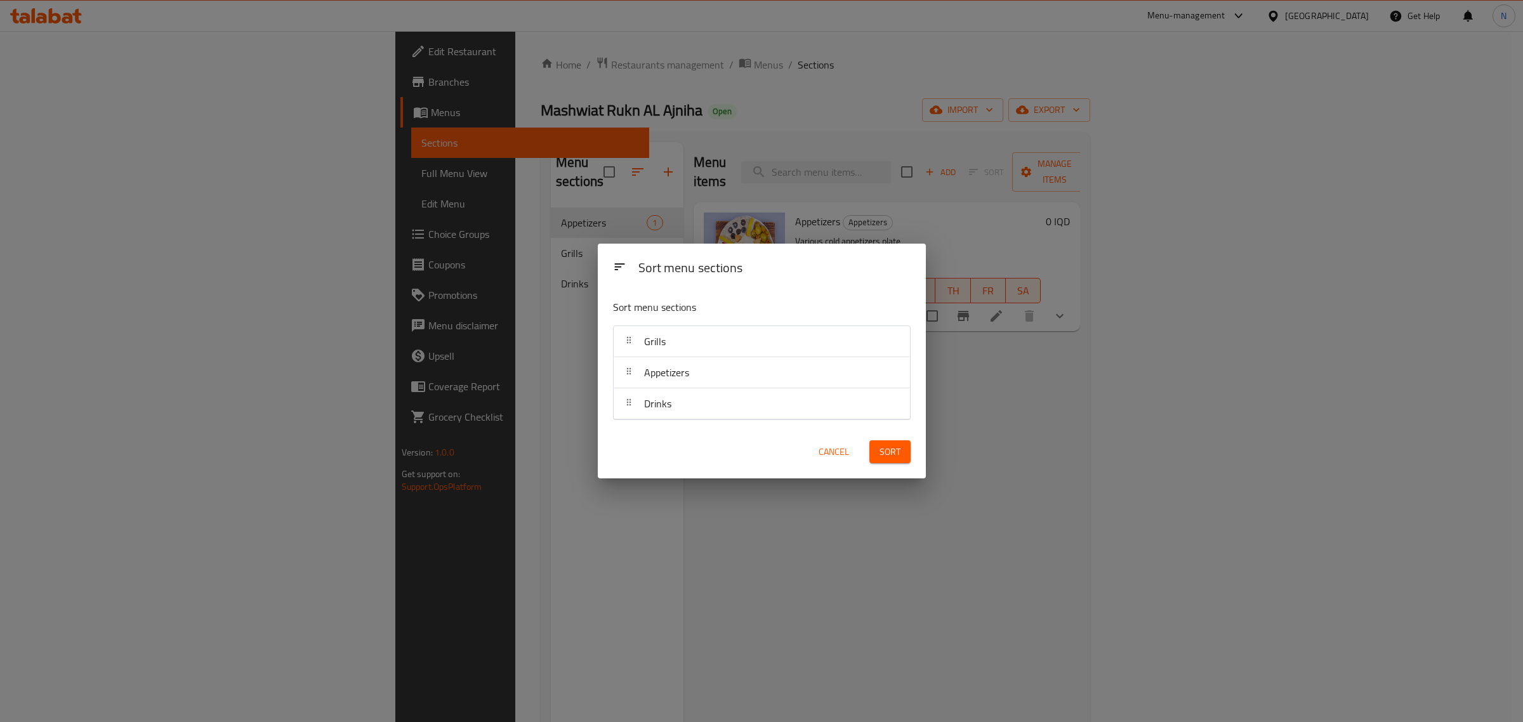
click at [901, 455] on button "Sort" at bounding box center [889, 451] width 41 height 23
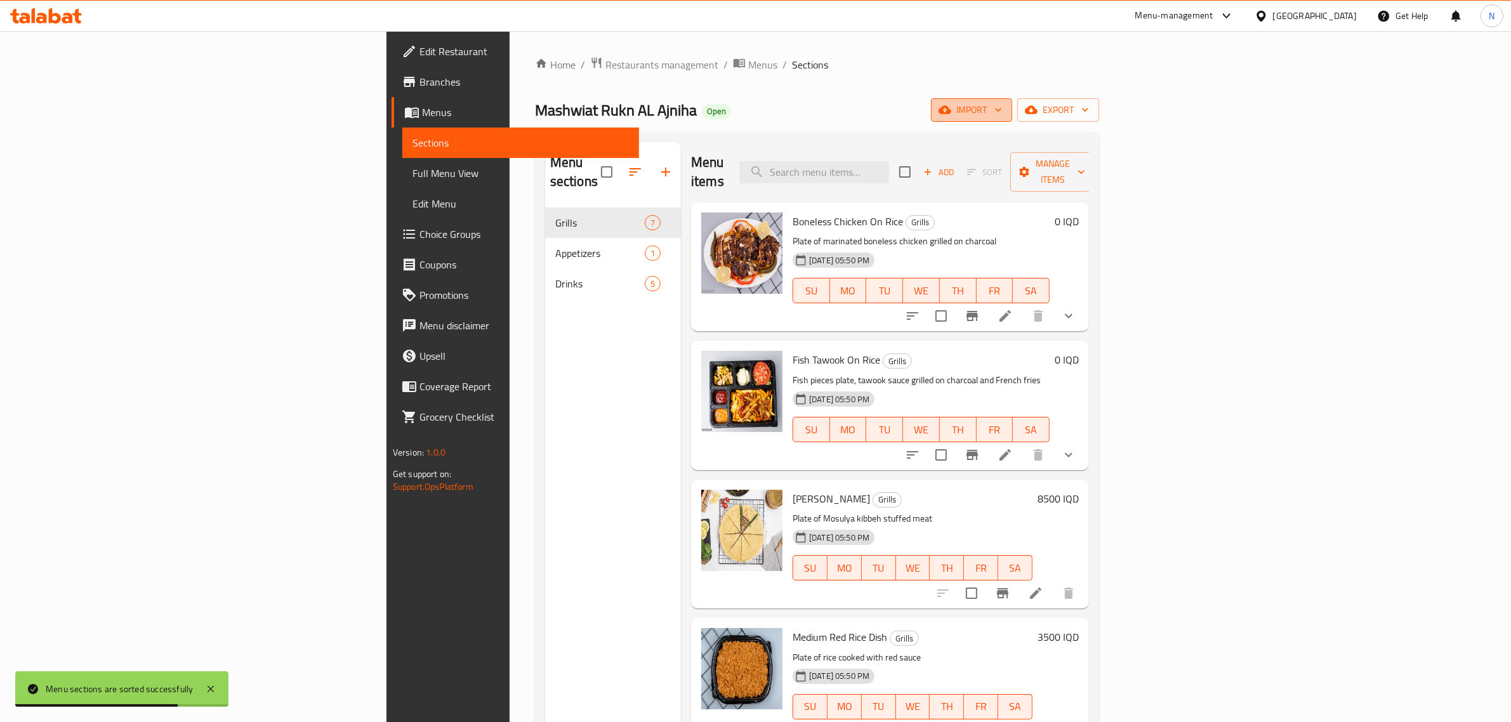
click at [1005, 116] on icon "button" at bounding box center [998, 109] width 13 height 13
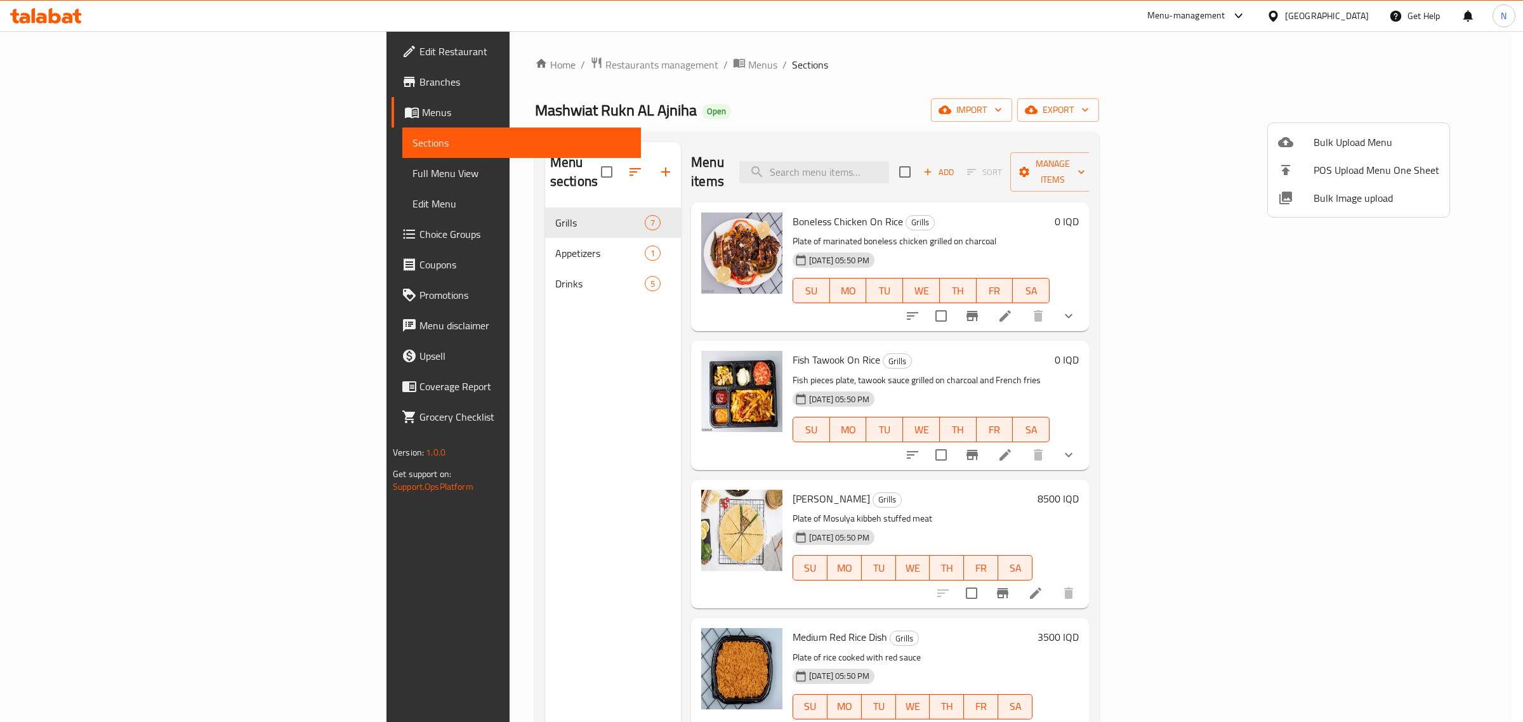
click at [1432, 114] on div at bounding box center [761, 361] width 1523 height 722
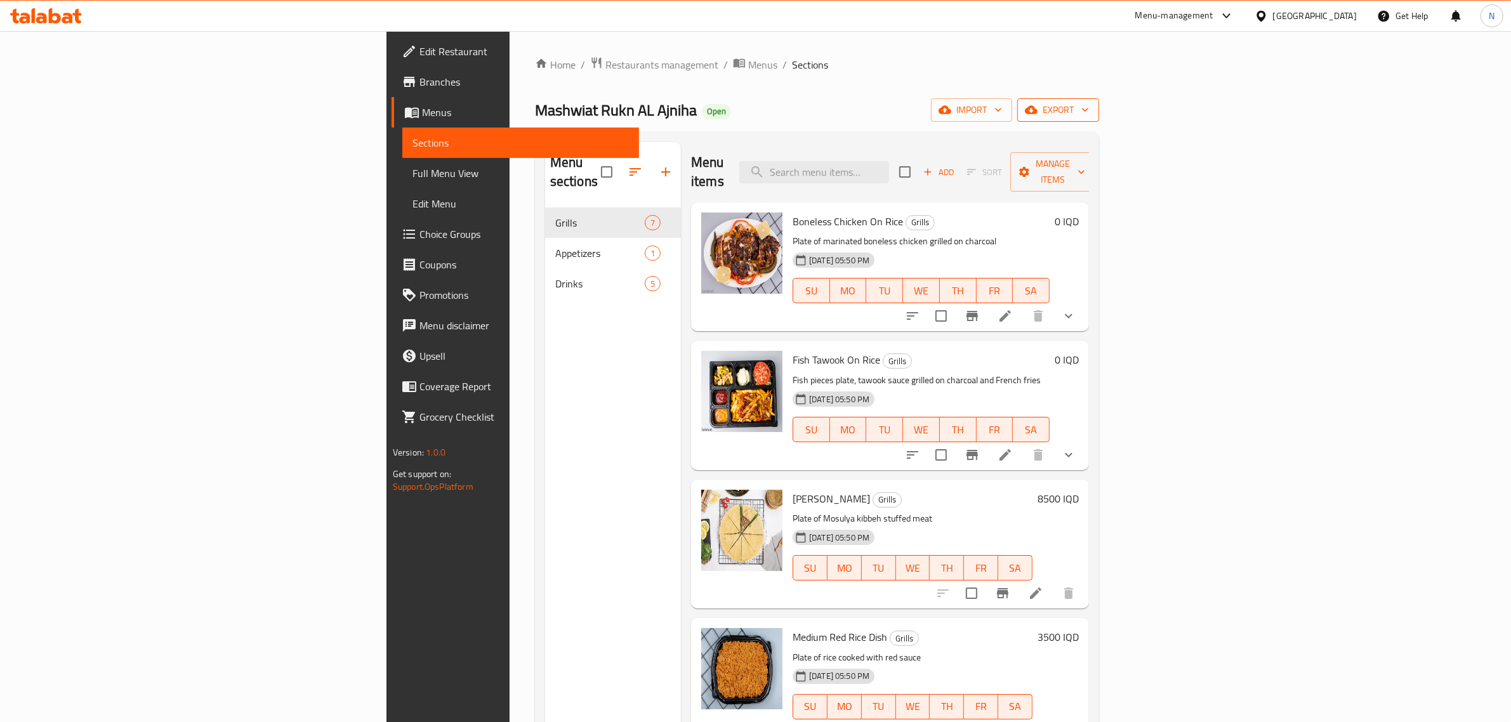
click at [1089, 111] on span "export" at bounding box center [1059, 110] width 62 height 16
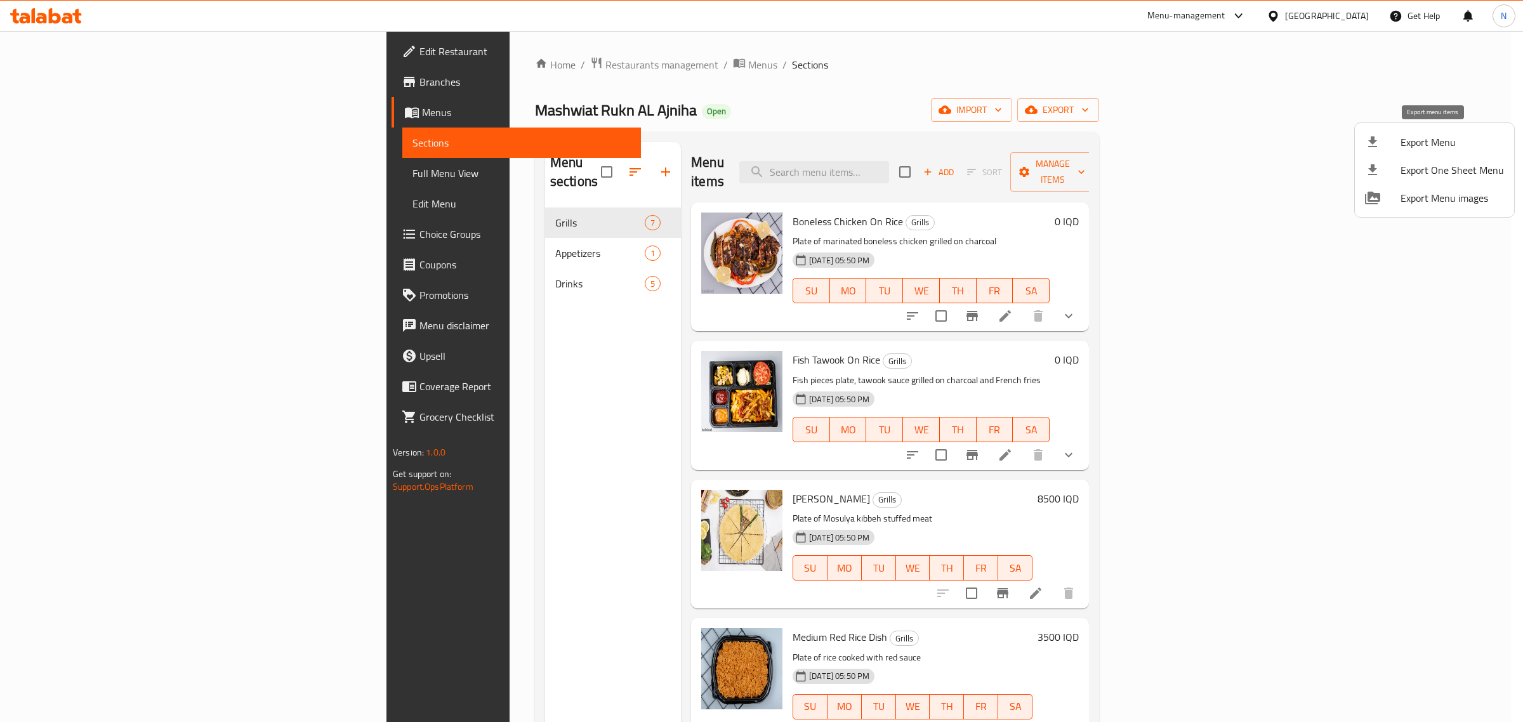
click at [1408, 138] on span "Export Menu" at bounding box center [1452, 142] width 103 height 15
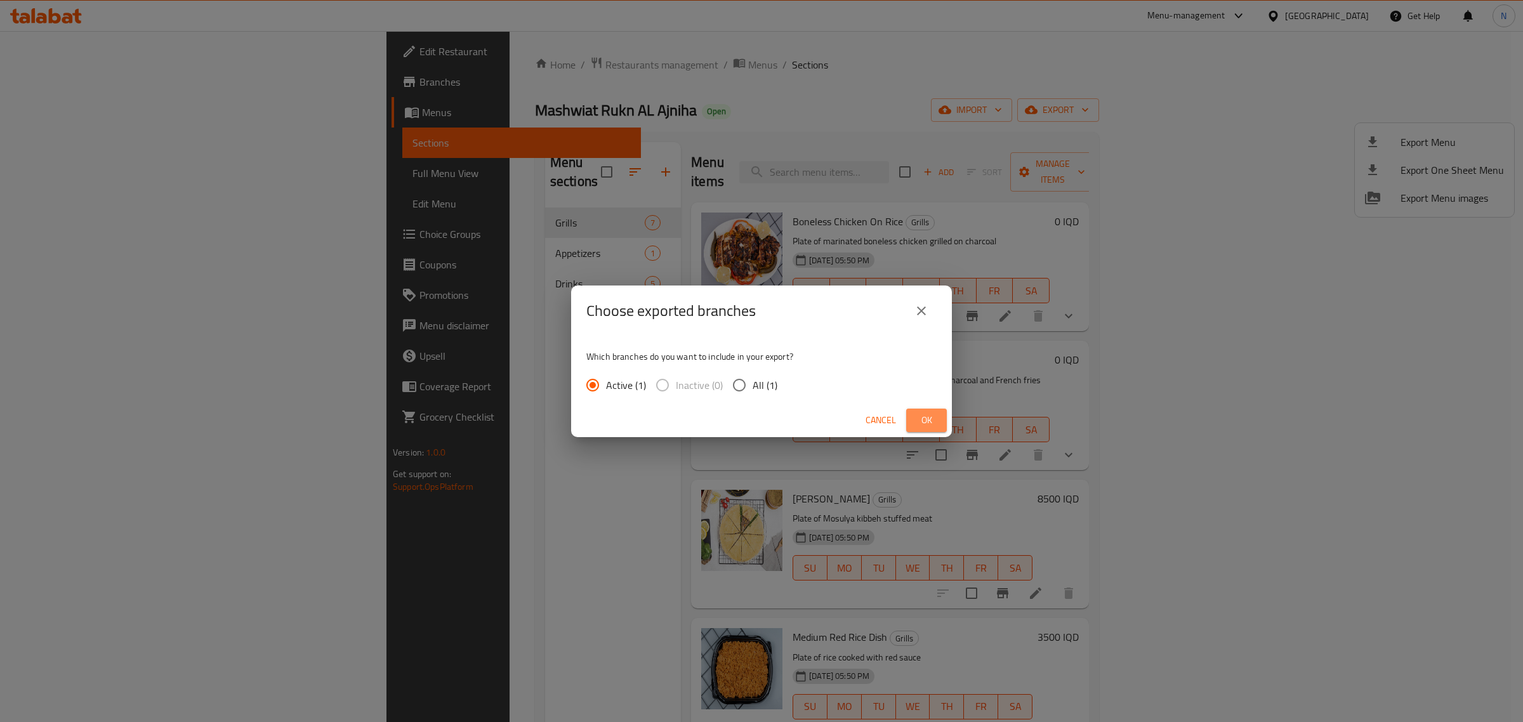
click at [934, 421] on span "Ok" at bounding box center [926, 421] width 20 height 16
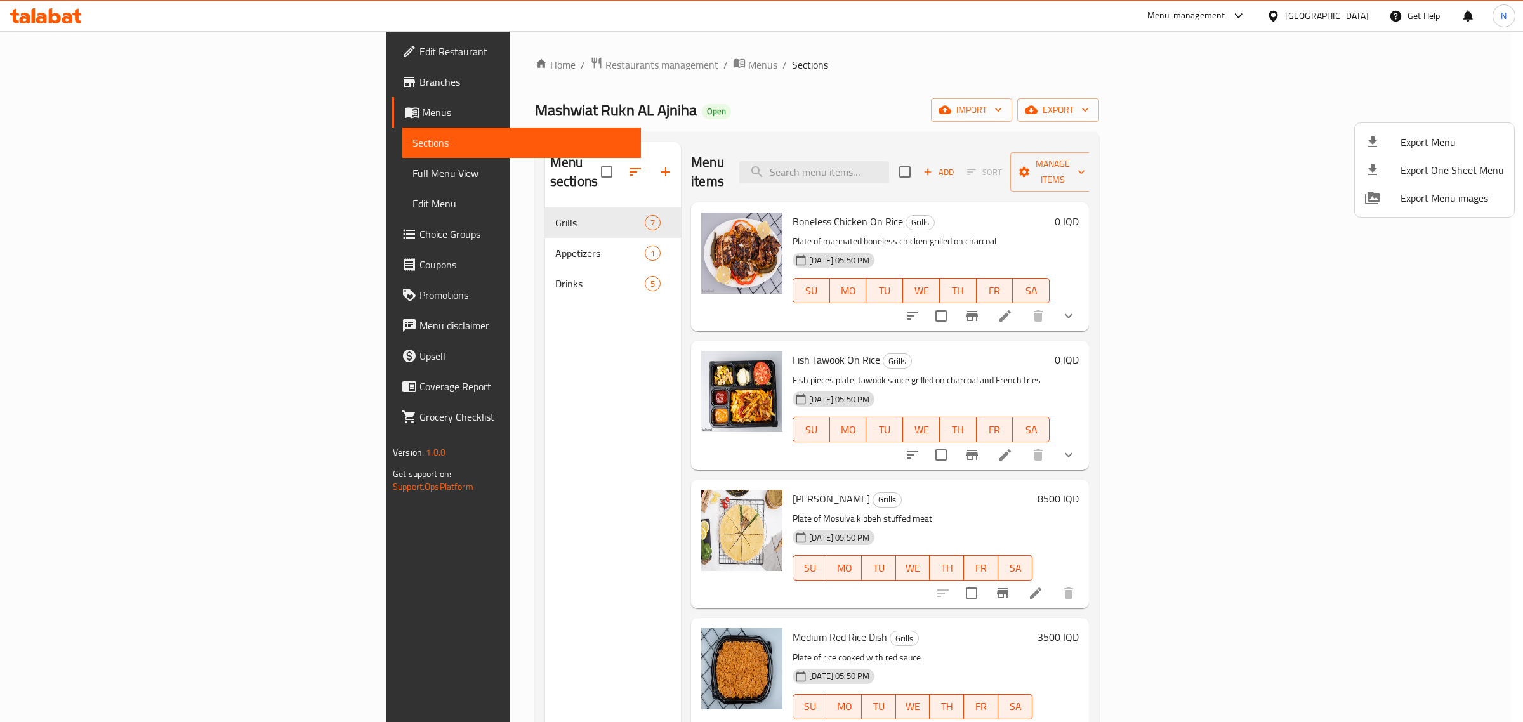
click at [699, 204] on div at bounding box center [761, 361] width 1523 height 722
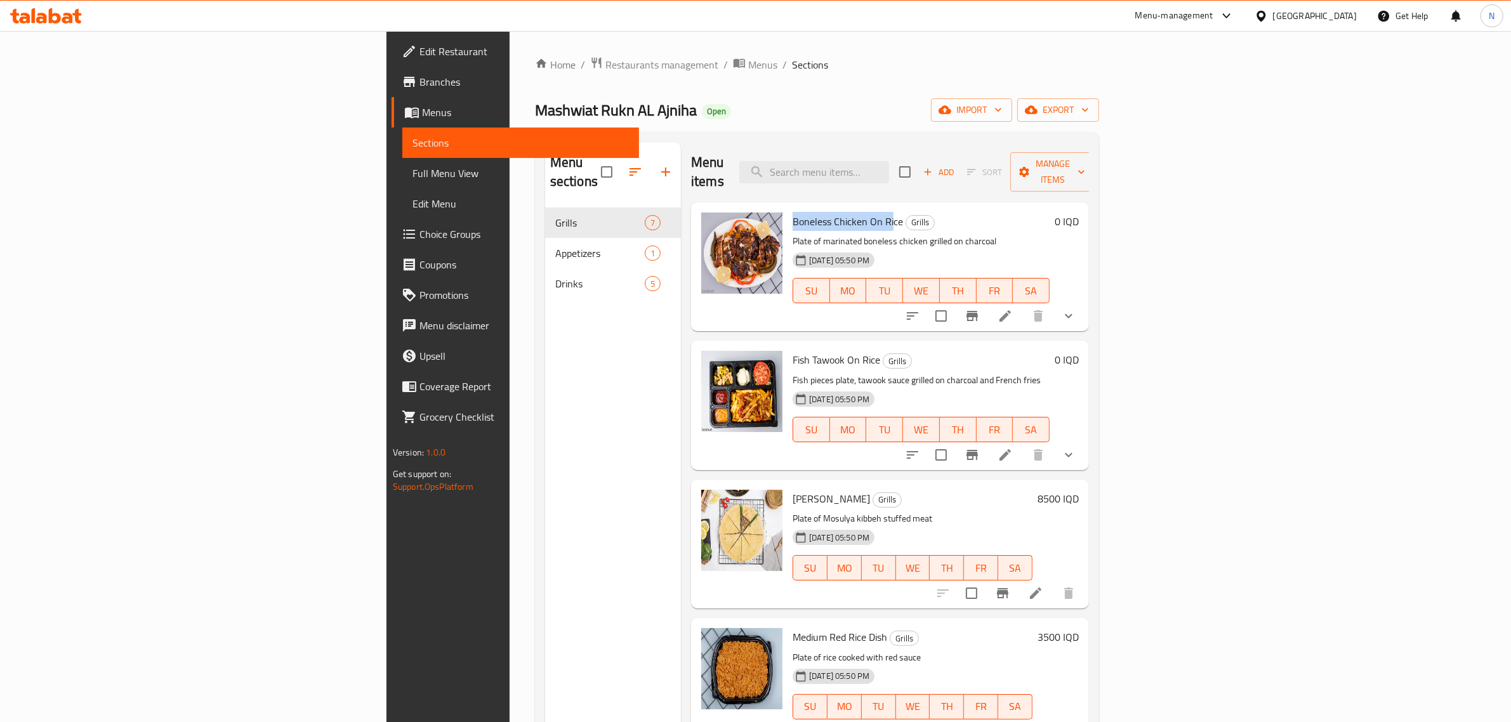
drag, startPoint x: 696, startPoint y: 202, endPoint x: 798, endPoint y: 200, distance: 102.2
click at [796, 212] on span "Boneless Chicken On Rice" at bounding box center [848, 221] width 110 height 19
drag, startPoint x: 798, startPoint y: 200, endPoint x: 804, endPoint y: 207, distance: 9.0
click at [804, 213] on h6 "Boneless Chicken On Rice Grills" at bounding box center [921, 222] width 257 height 18
click at [803, 212] on span "Boneless Chicken On Rice" at bounding box center [848, 221] width 110 height 19
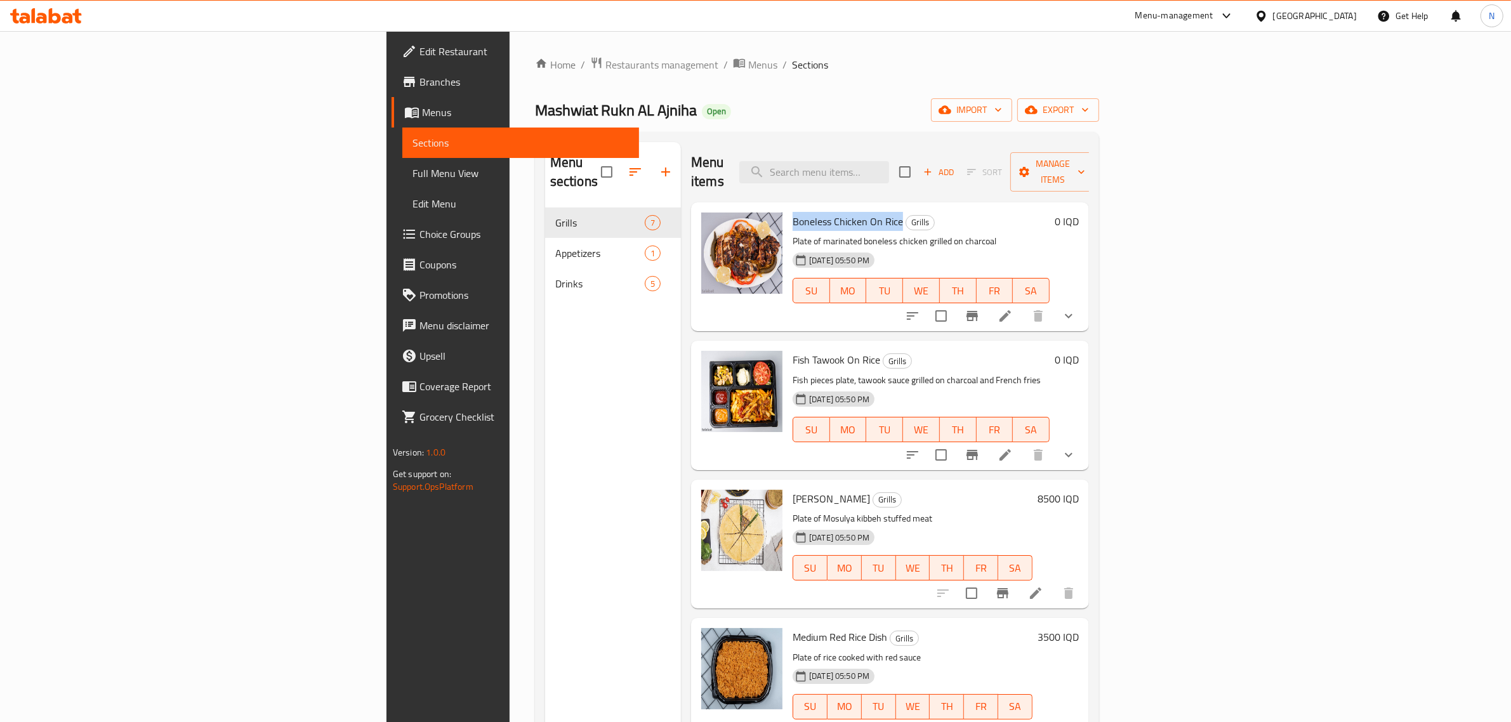
drag, startPoint x: 803, startPoint y: 206, endPoint x: 699, endPoint y: 207, distance: 104.1
click at [793, 212] on span "Boneless Chicken On Rice" at bounding box center [848, 221] width 110 height 19
copy span "Boneless Chicken On Rice"
drag, startPoint x: 781, startPoint y: 344, endPoint x: 698, endPoint y: 346, distance: 83.2
click at [793, 350] on span "Fish Tawook On Rice" at bounding box center [837, 359] width 88 height 19
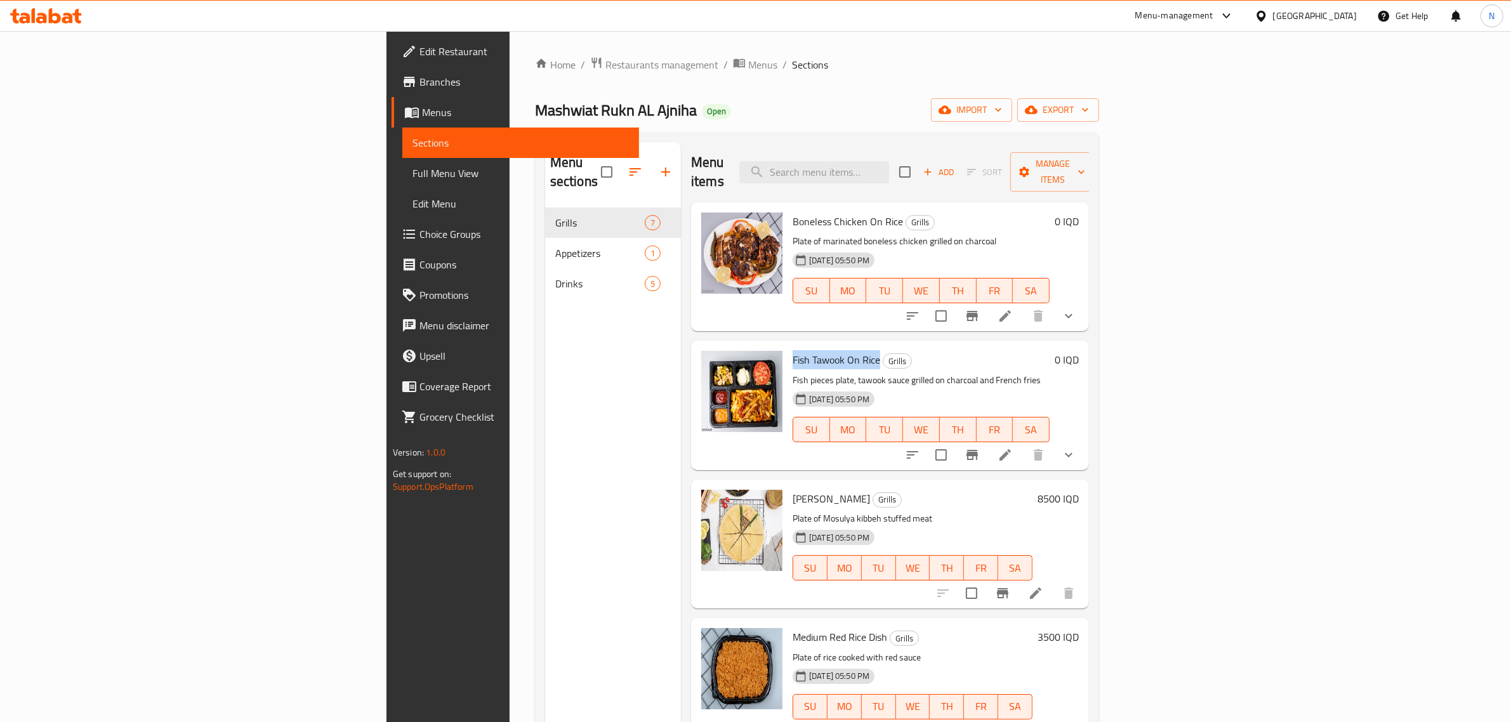
copy span "Fish Tawook On Rice"
drag, startPoint x: 762, startPoint y: 484, endPoint x: 681, endPoint y: 483, distance: 81.2
click at [696, 485] on div "Mosulya Kibbeh Grills Plate of Mosulya kibbeh stuffed meat [DATE] 05:50 PM SU M…" at bounding box center [890, 544] width 388 height 119
copy div "[PERSON_NAME]"
click at [793, 489] on span "[PERSON_NAME]" at bounding box center [831, 498] width 77 height 19
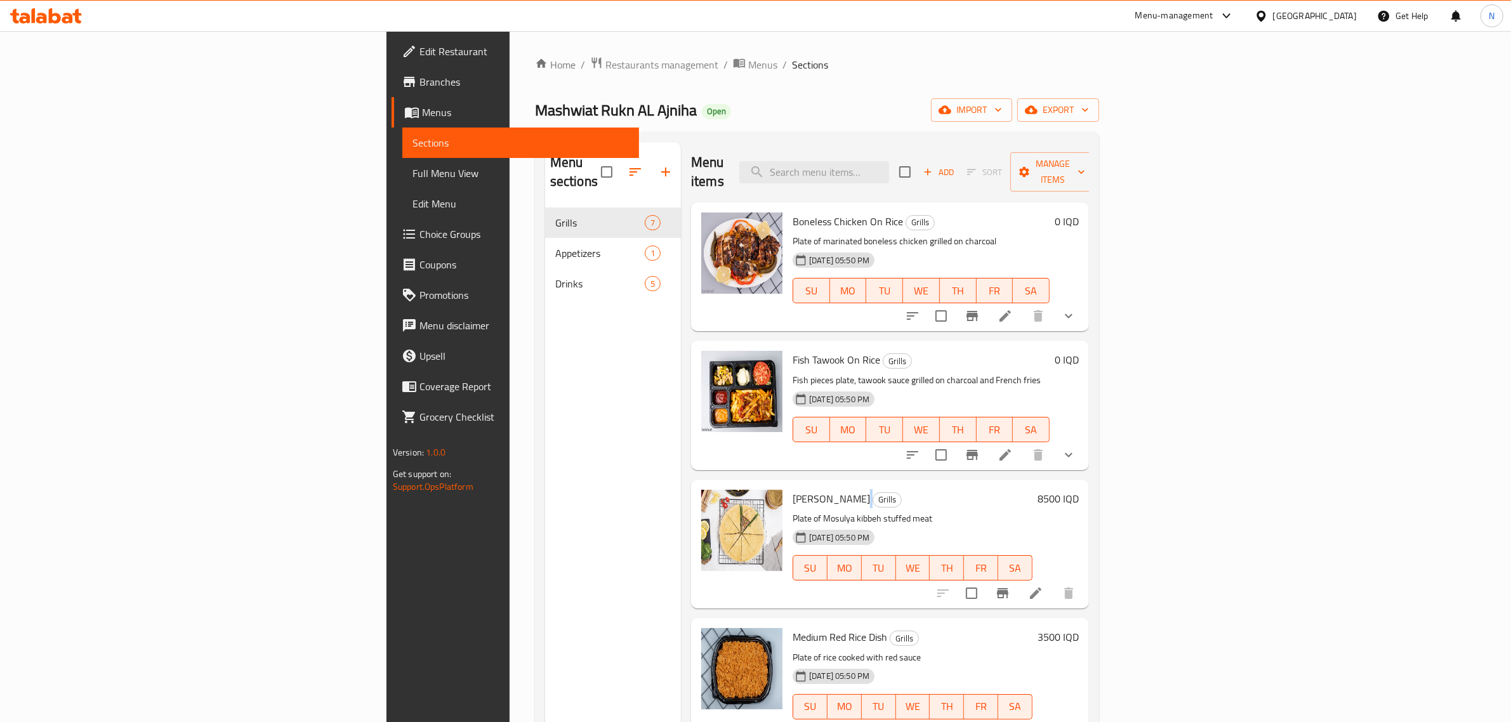
click at [793, 489] on span "[PERSON_NAME]" at bounding box center [831, 498] width 77 height 19
copy h6 "[PERSON_NAME]"
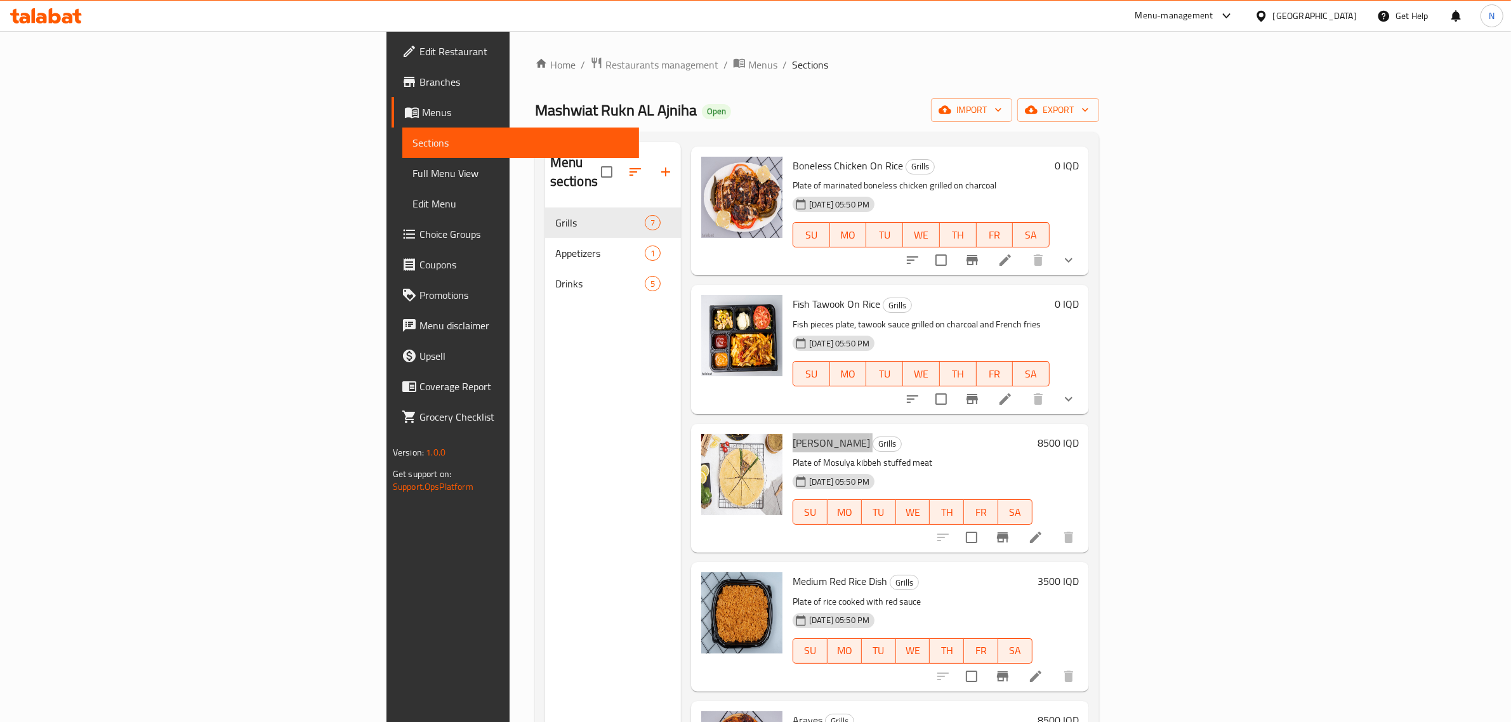
scroll to position [79, 0]
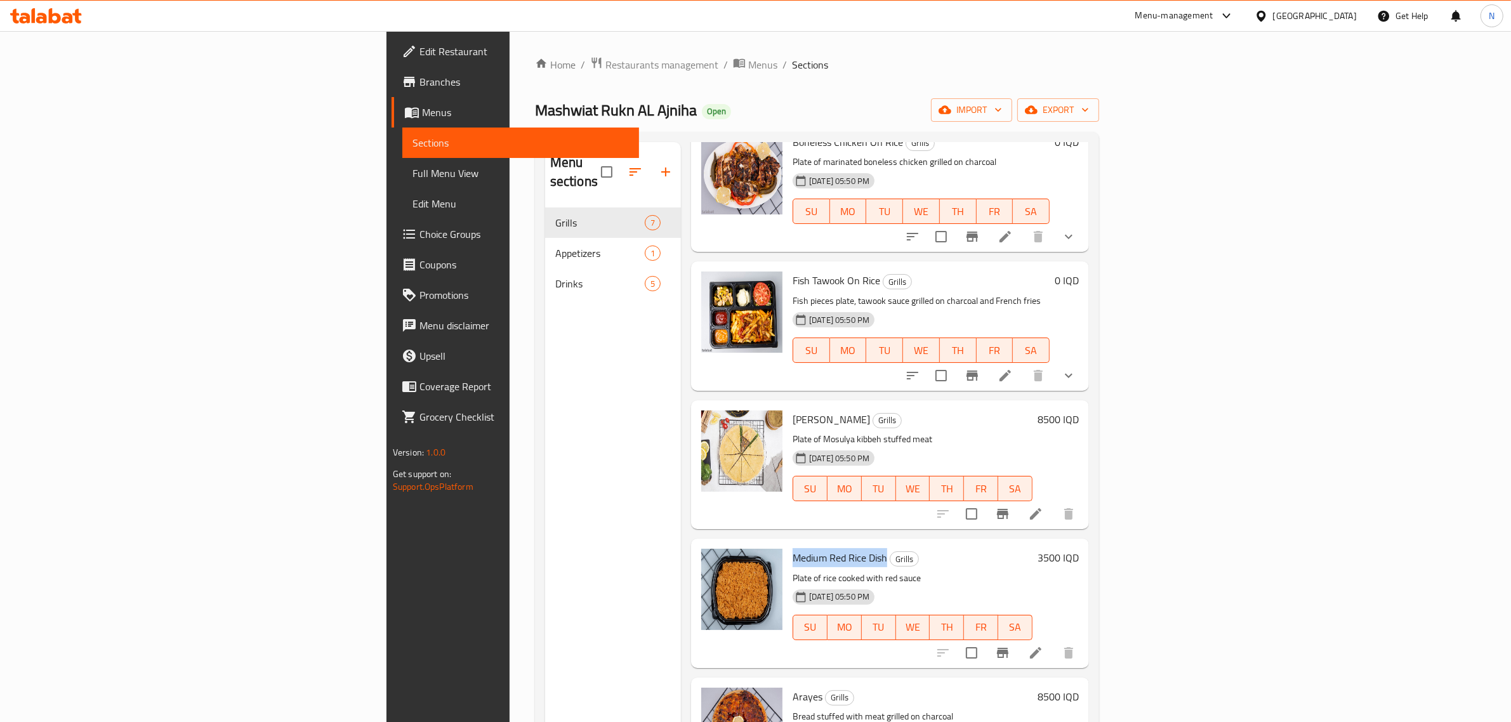
drag, startPoint x: 789, startPoint y: 540, endPoint x: 699, endPoint y: 544, distance: 90.2
click at [793, 548] on span "Medium Red Rice Dish" at bounding box center [840, 557] width 95 height 19
copy span "Medium Red Rice Dish"
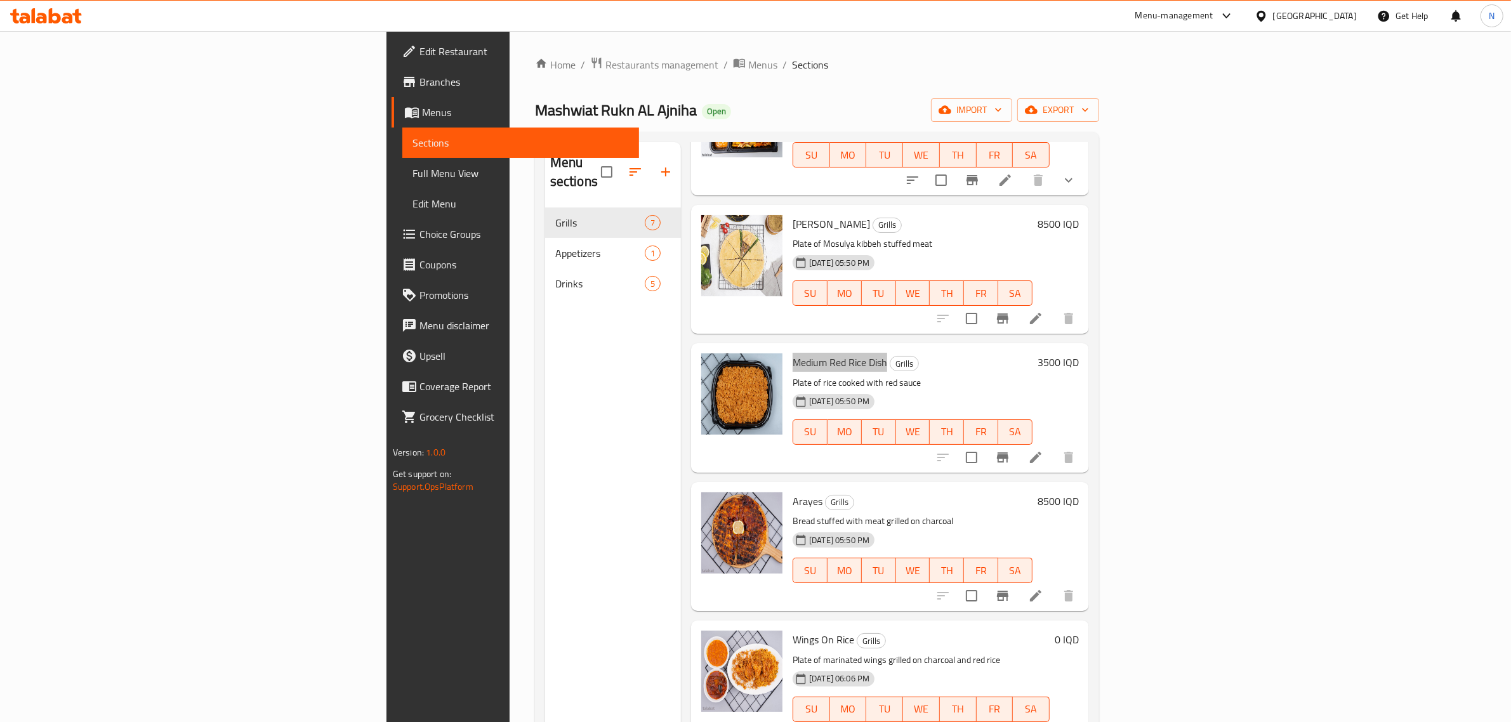
scroll to position [279, 0]
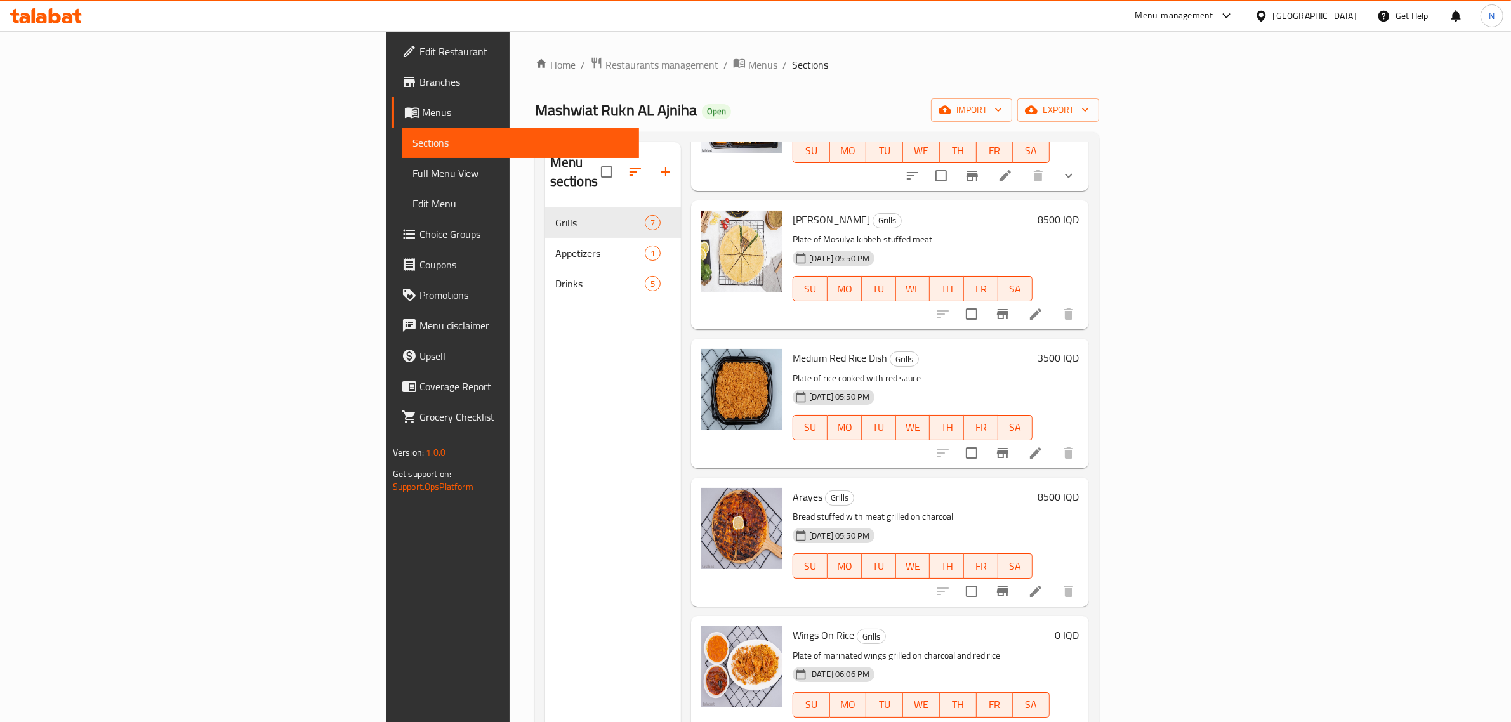
click at [793, 487] on span "Arayes" at bounding box center [808, 496] width 30 height 19
drag, startPoint x: 725, startPoint y: 480, endPoint x: 681, endPoint y: 474, distance: 44.2
click at [696, 483] on div "Arayes Grills Bread stuffed with meat grilled on charcoal [DATE] 05:50 PM SU MO…" at bounding box center [890, 542] width 388 height 119
copy div "Arayes"
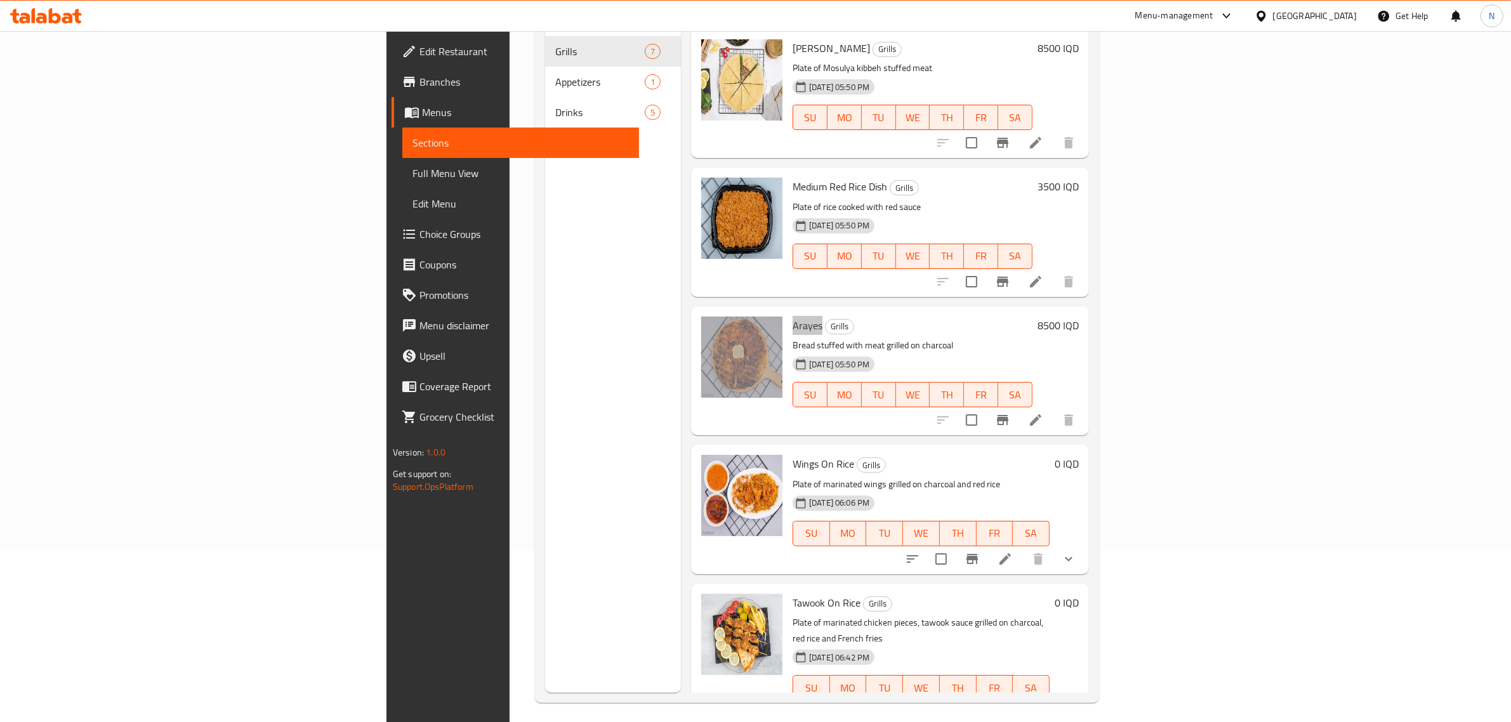
scroll to position [178, 0]
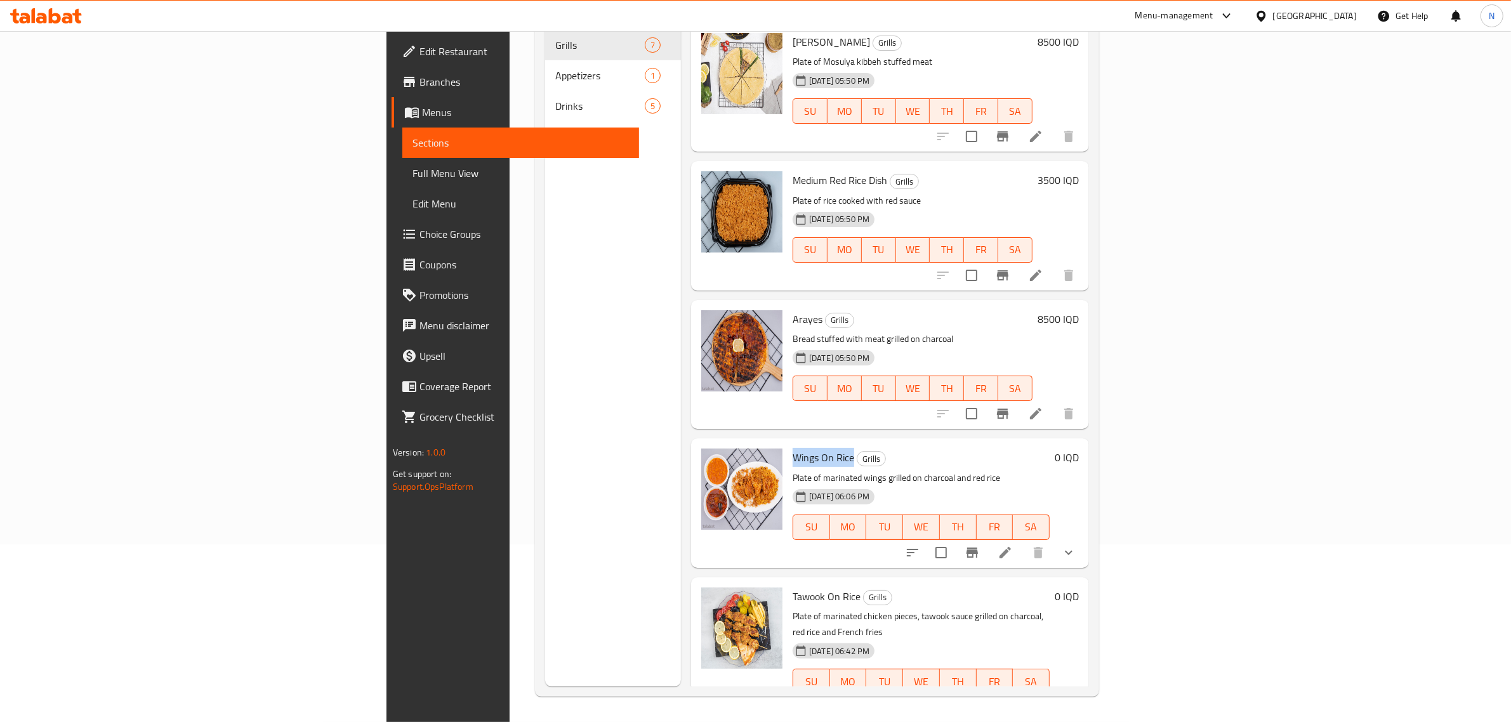
drag, startPoint x: 758, startPoint y: 439, endPoint x: 700, endPoint y: 442, distance: 58.5
click at [793, 449] on h6 "Wings On Rice Grills" at bounding box center [921, 458] width 257 height 18
copy span "Wings On Rice"
drag, startPoint x: 765, startPoint y: 581, endPoint x: 698, endPoint y: 579, distance: 66.7
click at [793, 588] on h6 "Tawook On Rice Grills" at bounding box center [921, 597] width 257 height 18
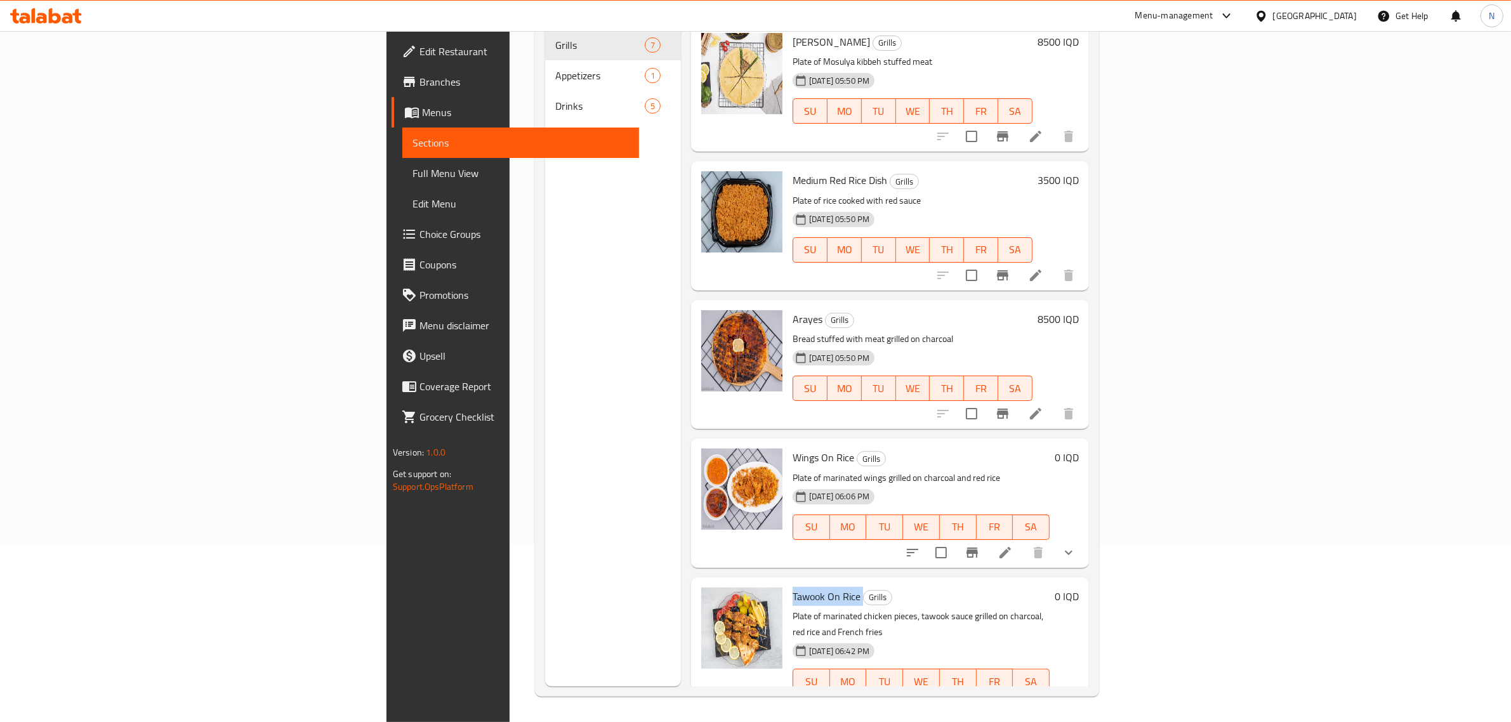
copy h6 "Tawook On Rice"
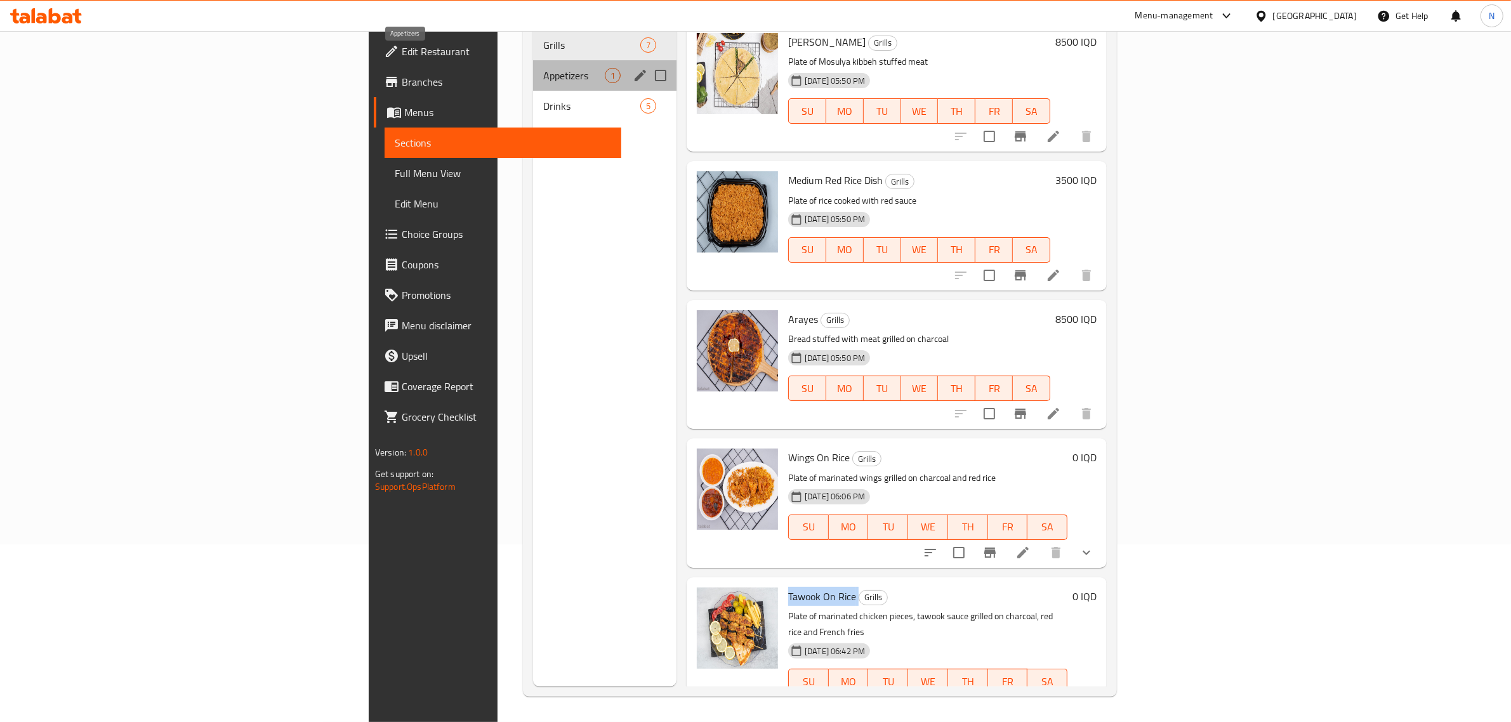
click at [543, 68] on span "Appetizers" at bounding box center [574, 75] width 62 height 15
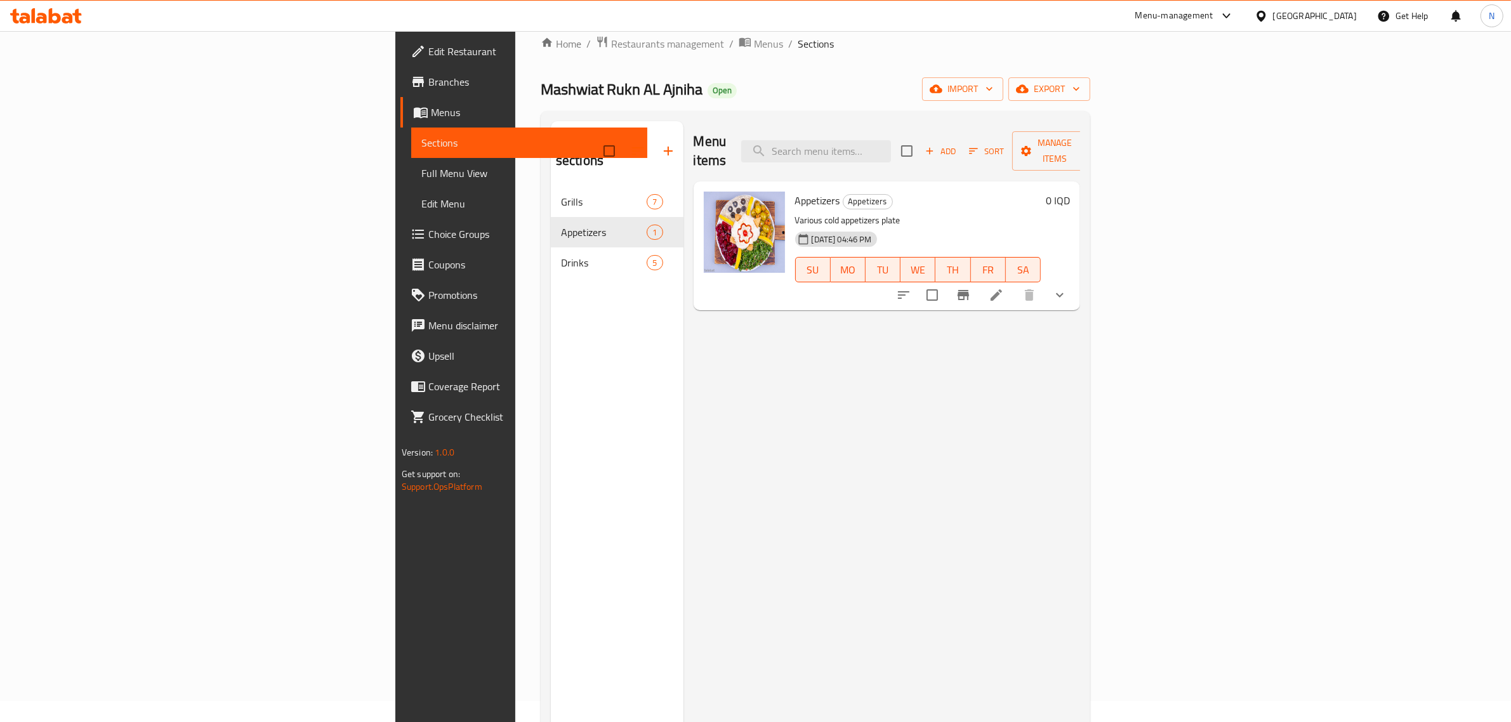
scroll to position [20, 0]
drag, startPoint x: 741, startPoint y: 187, endPoint x: 687, endPoint y: 183, distance: 54.8
click at [699, 188] on div "Appetizers Appetizers Various cold appetizers plate [DATE] 04:46 PM SU MO TU WE…" at bounding box center [887, 247] width 377 height 119
copy div "Appetizers"
drag, startPoint x: 282, startPoint y: 93, endPoint x: 441, endPoint y: 93, distance: 158.7
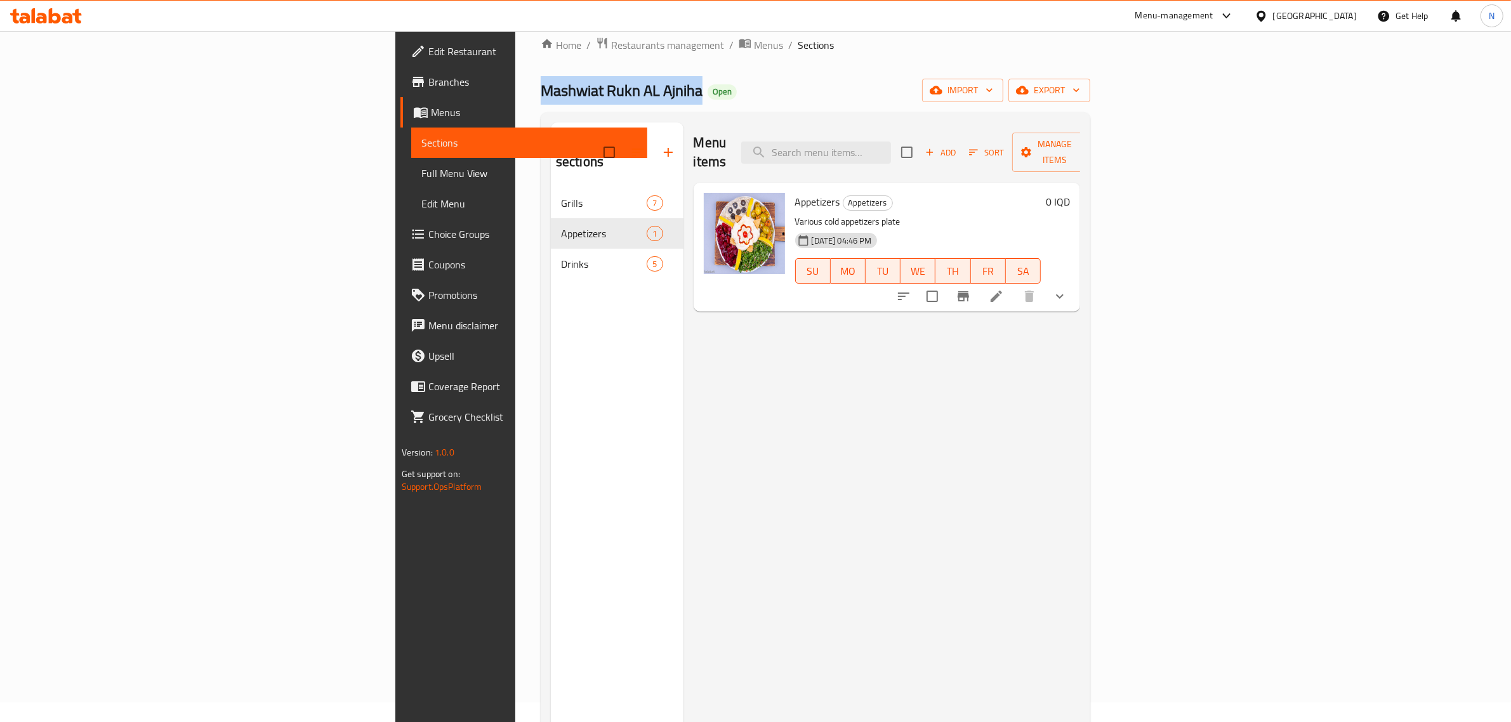
click at [541, 93] on h2 "Mashwiat Rukn AL Ajniha Open" at bounding box center [639, 91] width 196 height 20
copy span "Mashwiat Rukn AL Ajniha"
click at [428, 87] on span "Branches" at bounding box center [532, 81] width 209 height 15
